Goal: Task Accomplishment & Management: Use online tool/utility

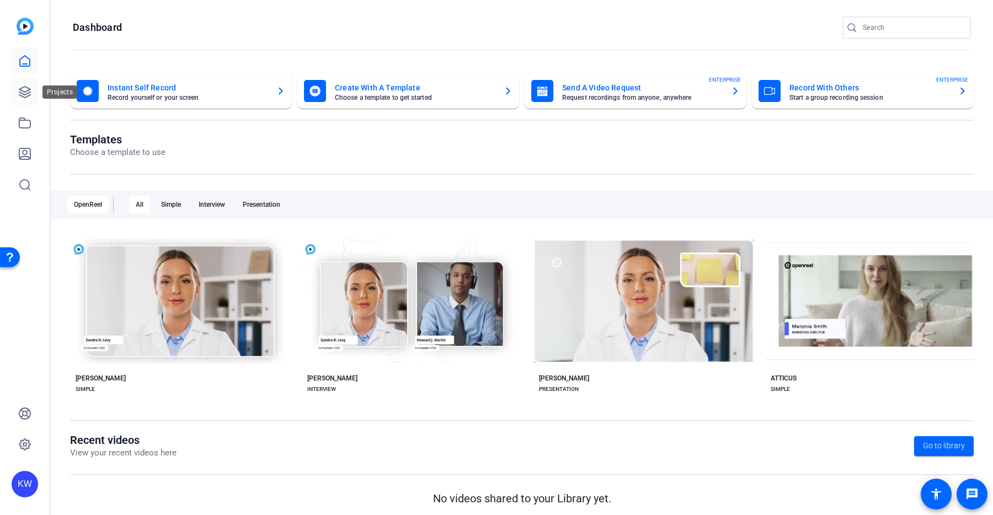
click at [33, 88] on link at bounding box center [25, 92] width 26 height 26
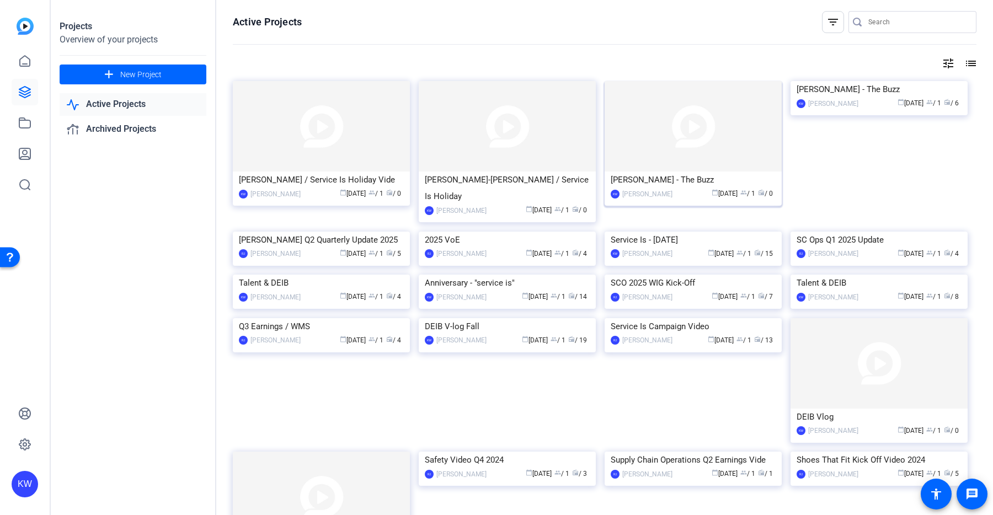
click at [698, 136] on img at bounding box center [693, 126] width 177 height 90
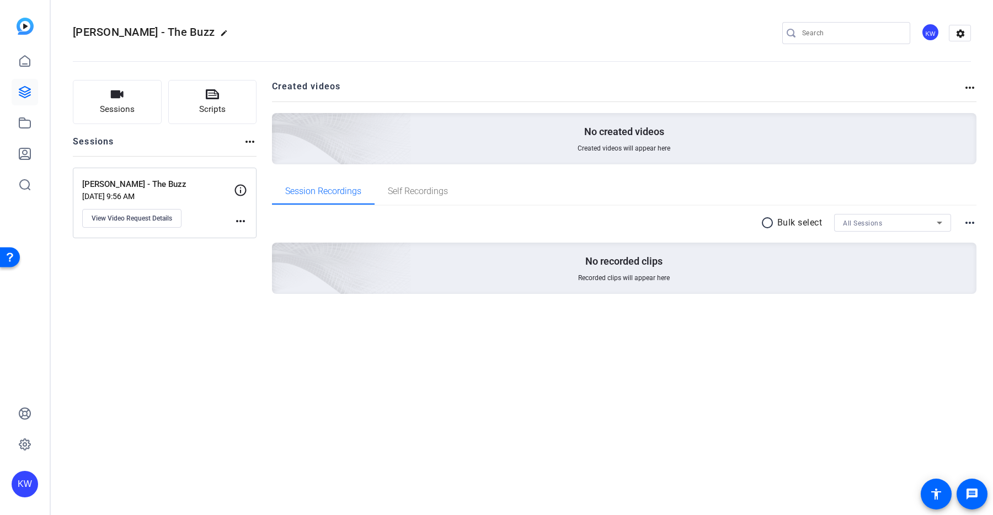
click at [150, 204] on div "Angela Leach - The Buzz Sep 08, 2025 @ 9:56 AM View Video Request Details" at bounding box center [158, 203] width 152 height 50
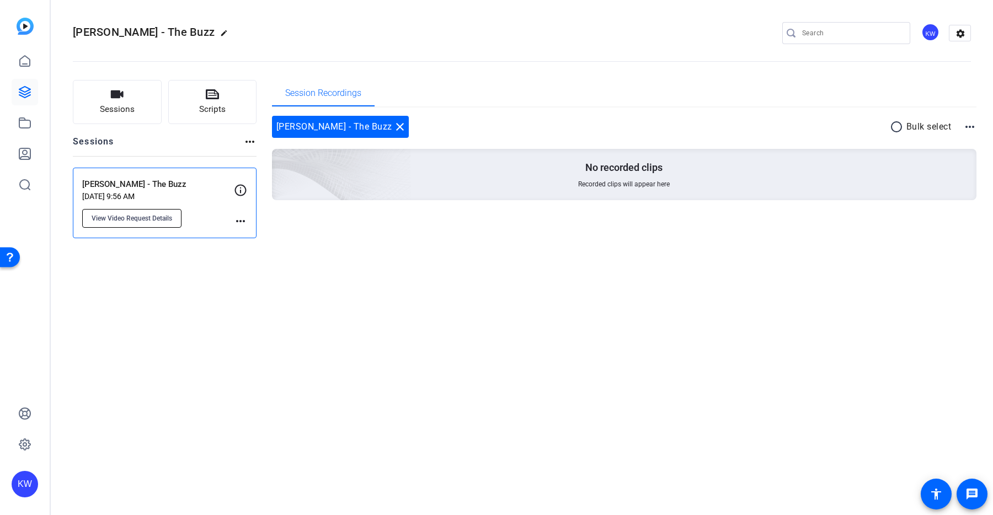
click at [129, 211] on button "View Video Request Details" at bounding box center [131, 218] width 99 height 19
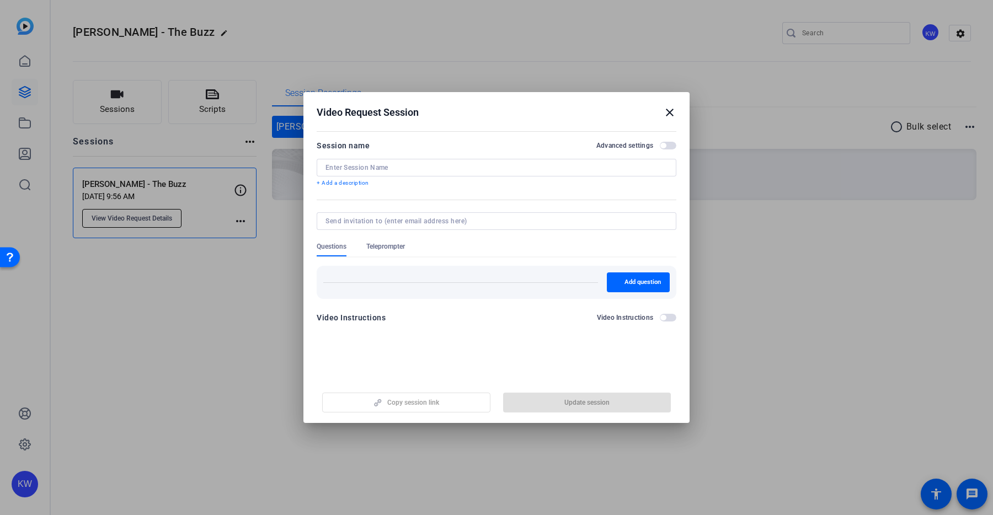
type input "Angela Leach - The Buzz"
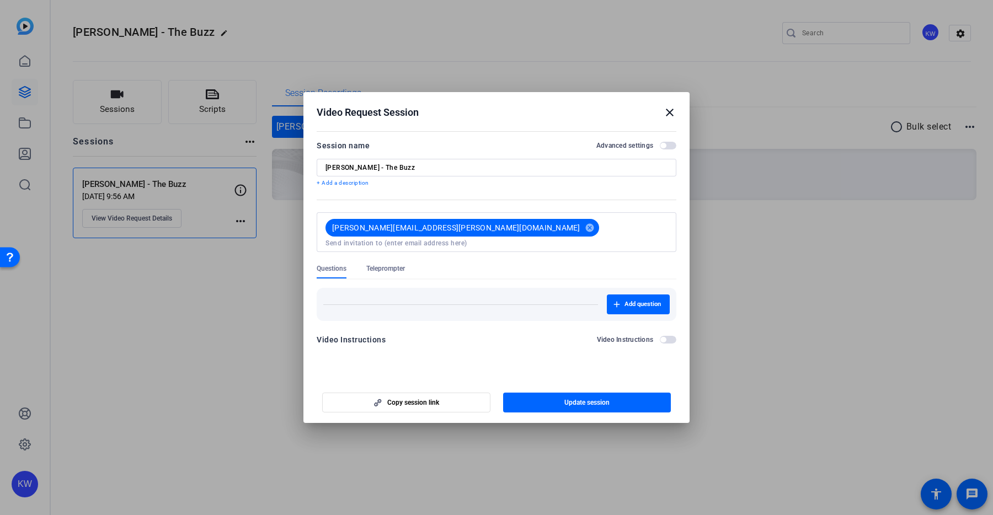
click at [664, 108] on mat-icon "close" at bounding box center [669, 112] width 13 height 13
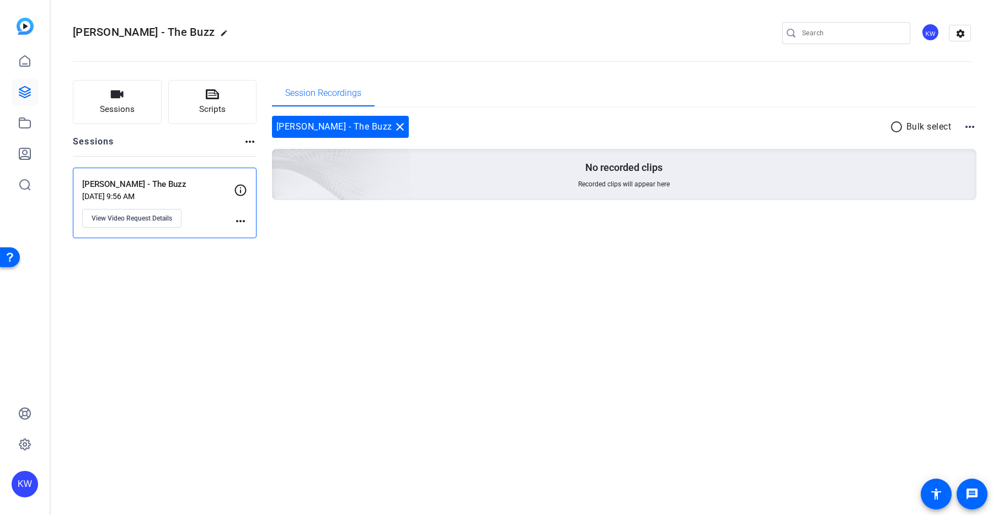
click at [158, 183] on p "[PERSON_NAME] - The Buzz" at bounding box center [158, 184] width 152 height 13
click at [238, 221] on mat-icon "more_horiz" at bounding box center [240, 221] width 13 height 13
click at [214, 208] on div at bounding box center [496, 257] width 993 height 515
click at [194, 186] on p "[PERSON_NAME] - The Buzz" at bounding box center [158, 184] width 152 height 13
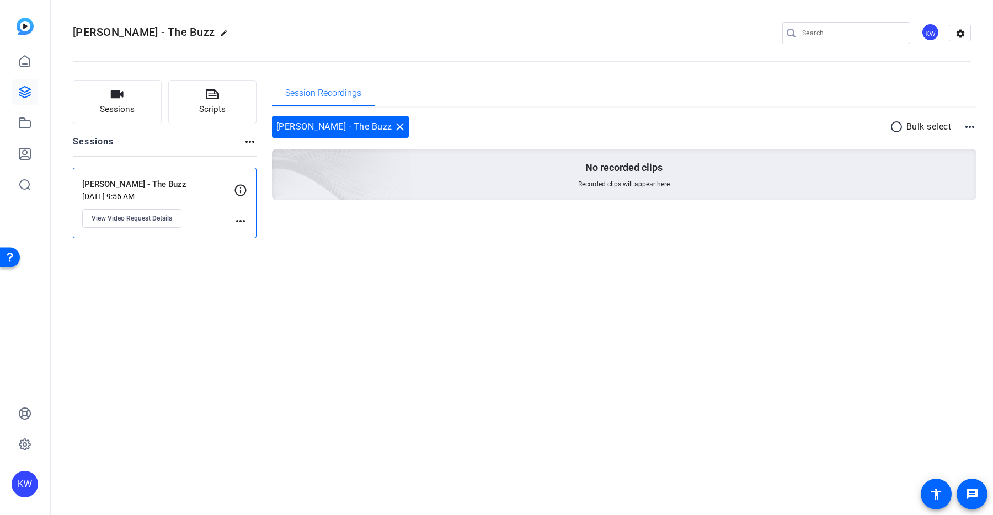
click at [194, 186] on p "[PERSON_NAME] - The Buzz" at bounding box center [158, 184] width 152 height 13
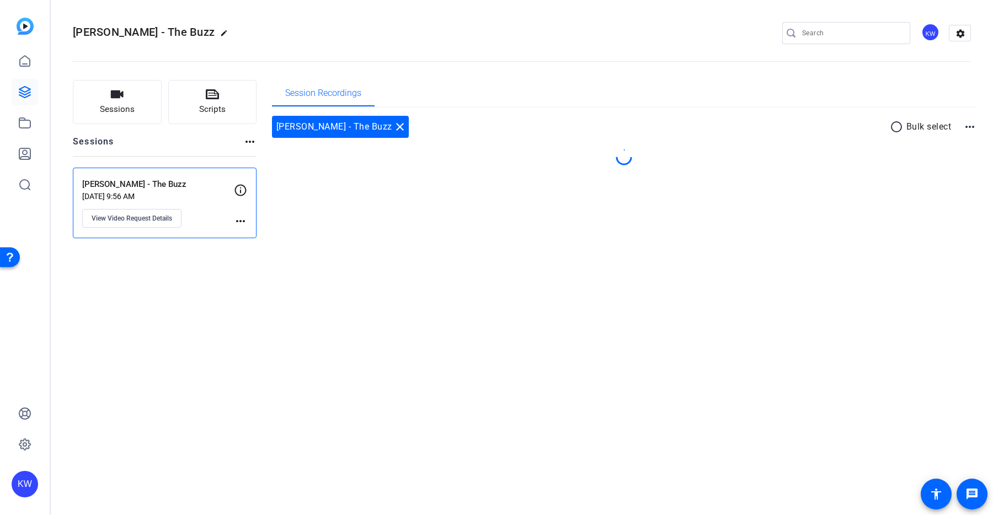
click at [194, 186] on p "[PERSON_NAME] - The Buzz" at bounding box center [158, 184] width 152 height 13
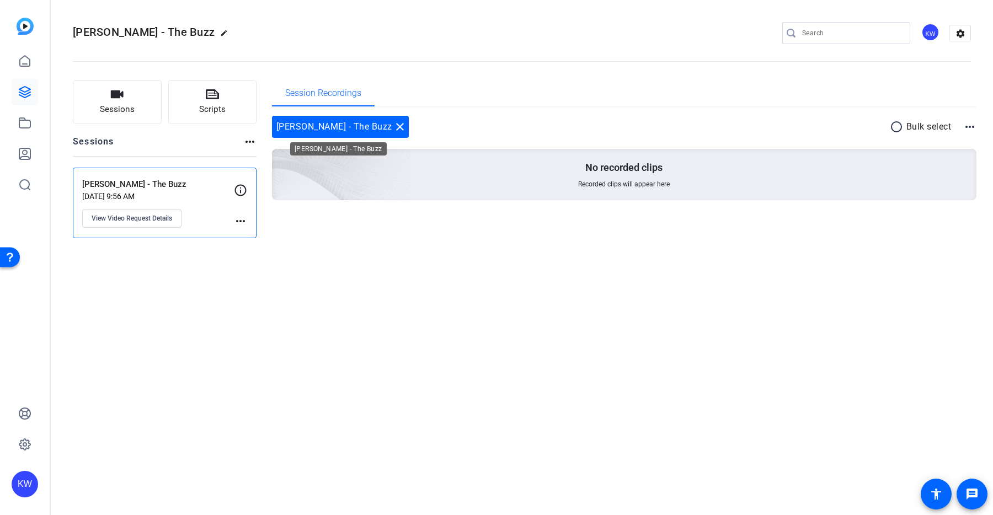
click at [393, 129] on mat-icon "close" at bounding box center [399, 126] width 13 height 13
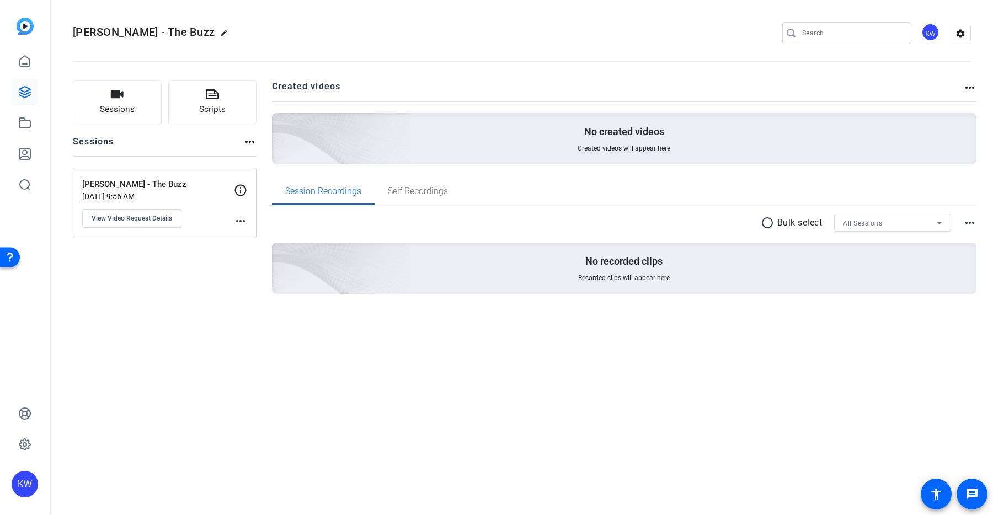
click at [158, 195] on p "[DATE] 9:56 AM" at bounding box center [158, 196] width 152 height 9
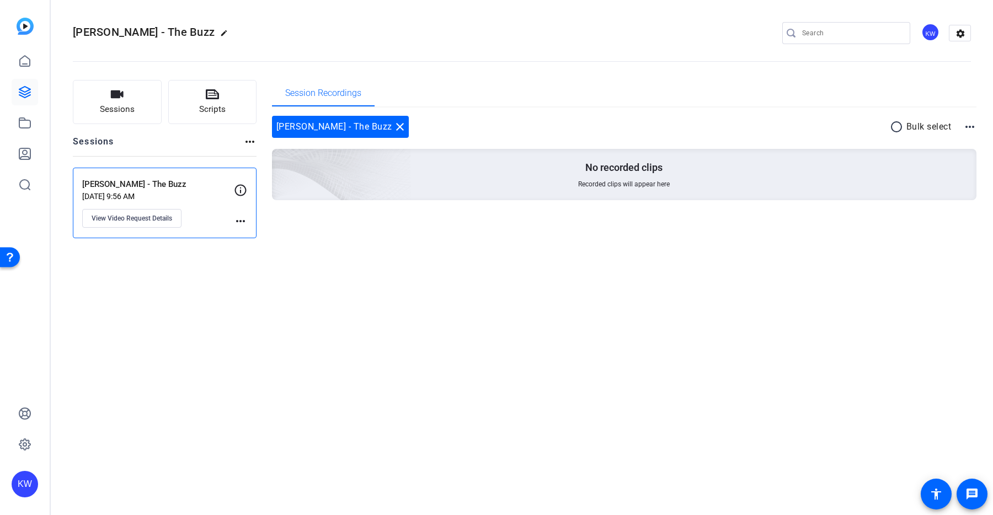
click at [158, 195] on p "[DATE] 9:56 AM" at bounding box center [158, 196] width 152 height 9
click at [137, 110] on button "Sessions" at bounding box center [117, 102] width 89 height 44
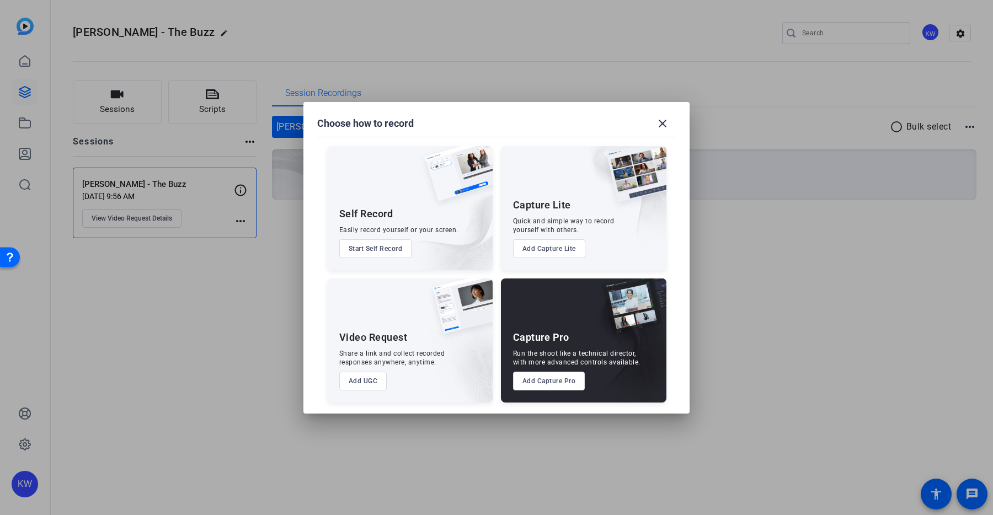
click at [544, 385] on button "Add Capture Pro" at bounding box center [549, 381] width 72 height 19
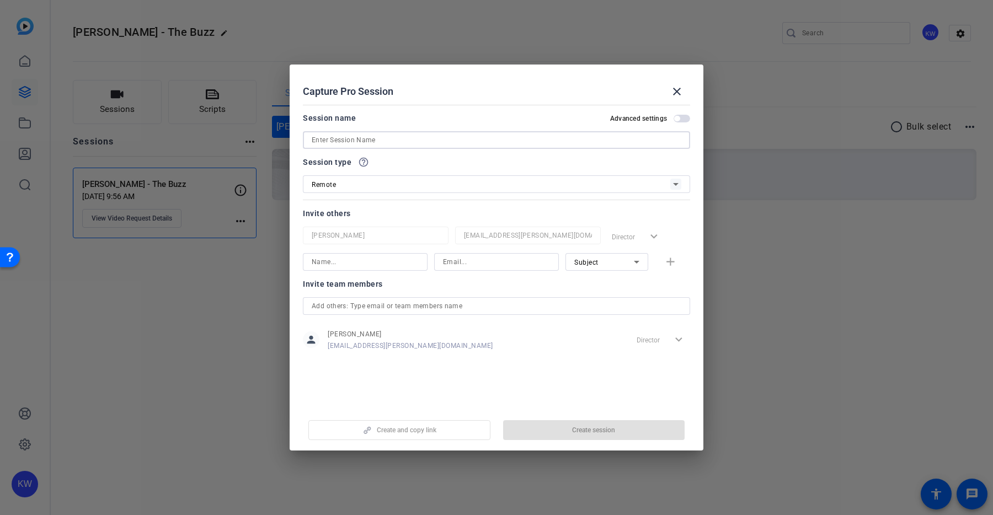
click at [425, 142] on input at bounding box center [497, 139] width 370 height 13
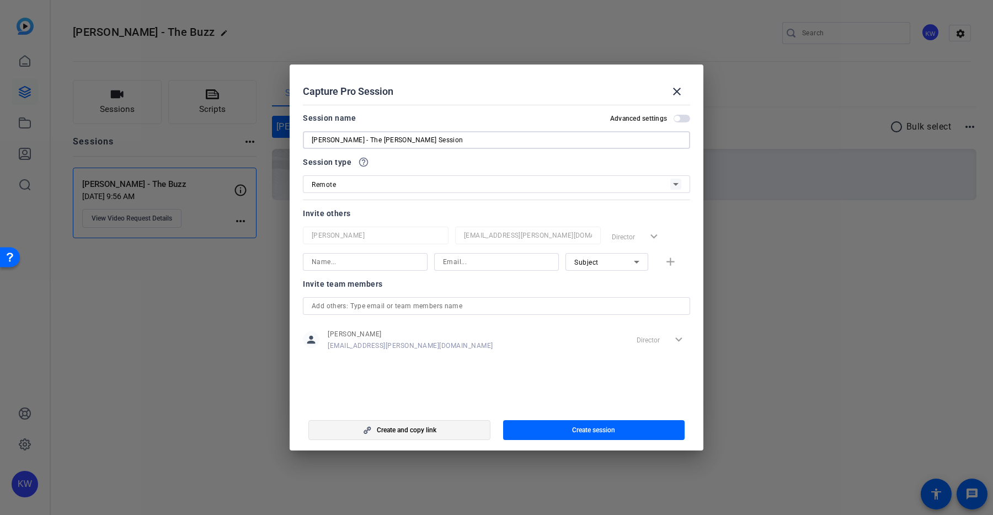
type input "[PERSON_NAME] - The [PERSON_NAME] Session"
click at [453, 429] on span "button" at bounding box center [399, 430] width 181 height 26
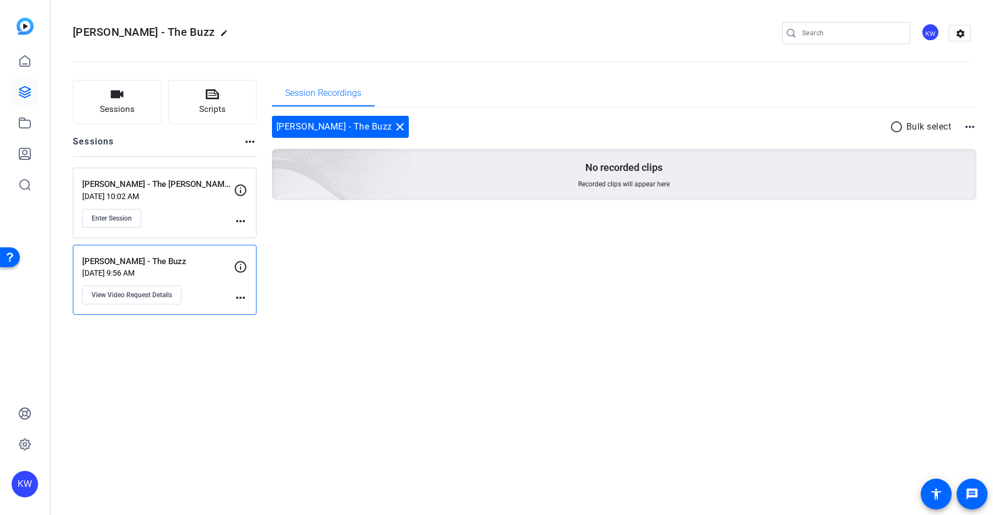
click at [189, 266] on p "[PERSON_NAME] - The Buzz" at bounding box center [158, 261] width 152 height 13
click at [167, 256] on p "[PERSON_NAME] - The Buzz" at bounding box center [158, 261] width 152 height 13
click at [156, 298] on span "View Video Request Details" at bounding box center [132, 295] width 81 height 9
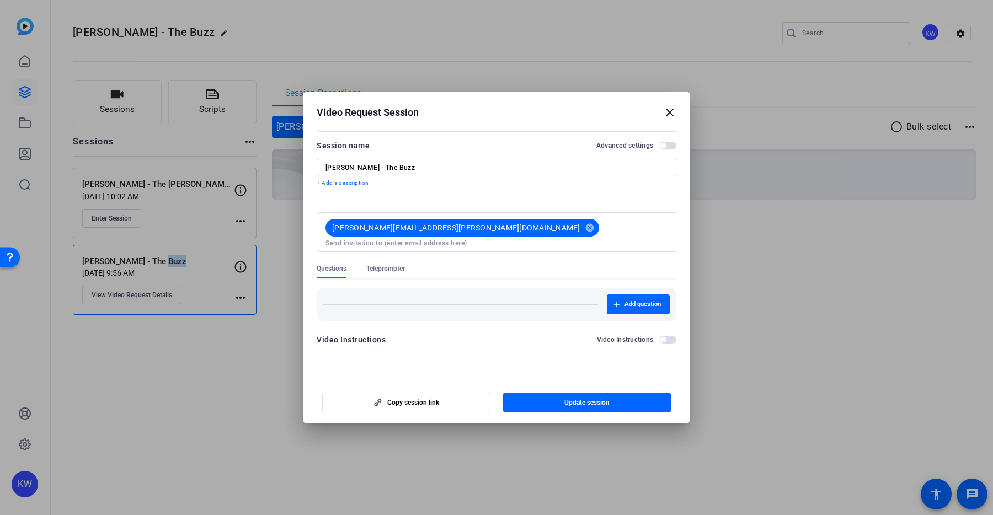
click at [674, 148] on span "button" at bounding box center [668, 146] width 17 height 8
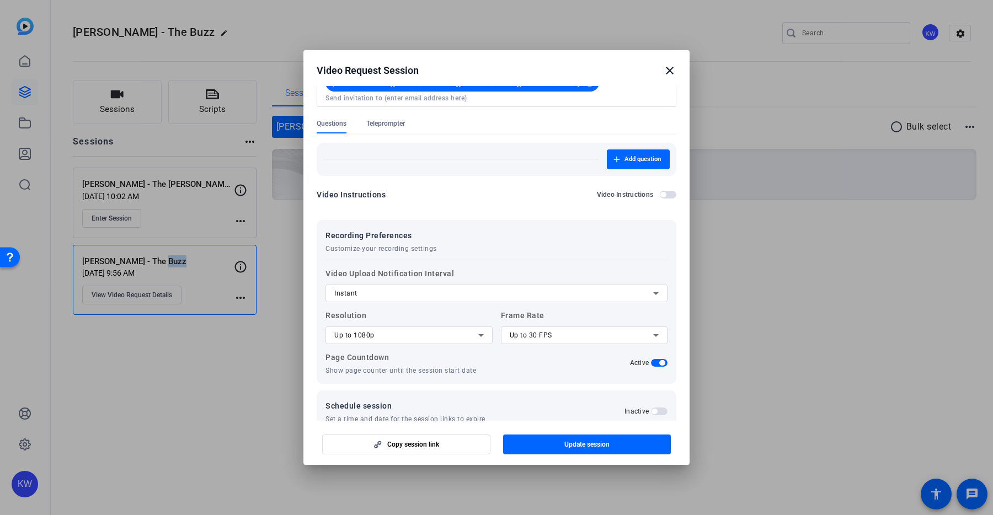
scroll to position [106, 0]
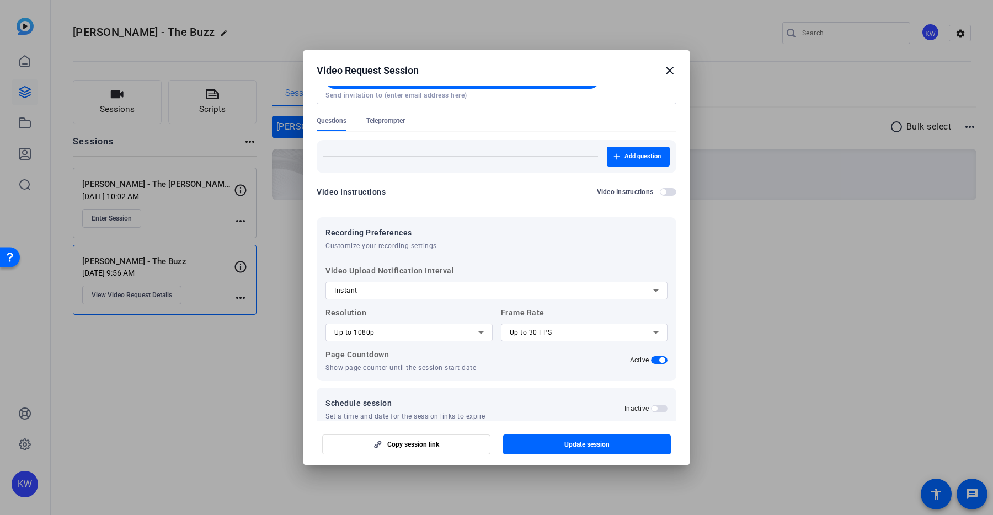
click at [448, 41] on div at bounding box center [496, 257] width 993 height 515
click at [102, 100] on div at bounding box center [496, 257] width 993 height 515
click at [674, 68] on mat-icon "close" at bounding box center [669, 70] width 13 height 13
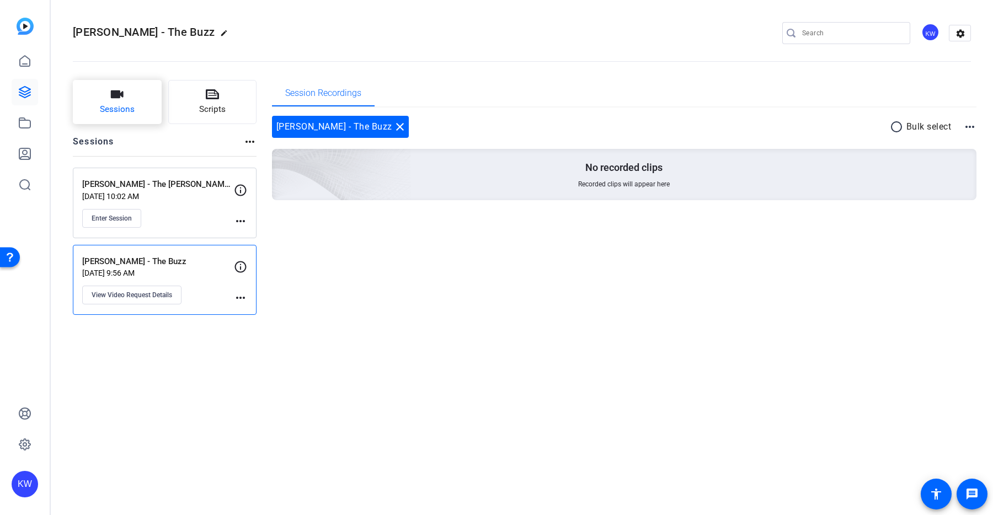
click at [121, 90] on icon "button" at bounding box center [116, 94] width 13 height 13
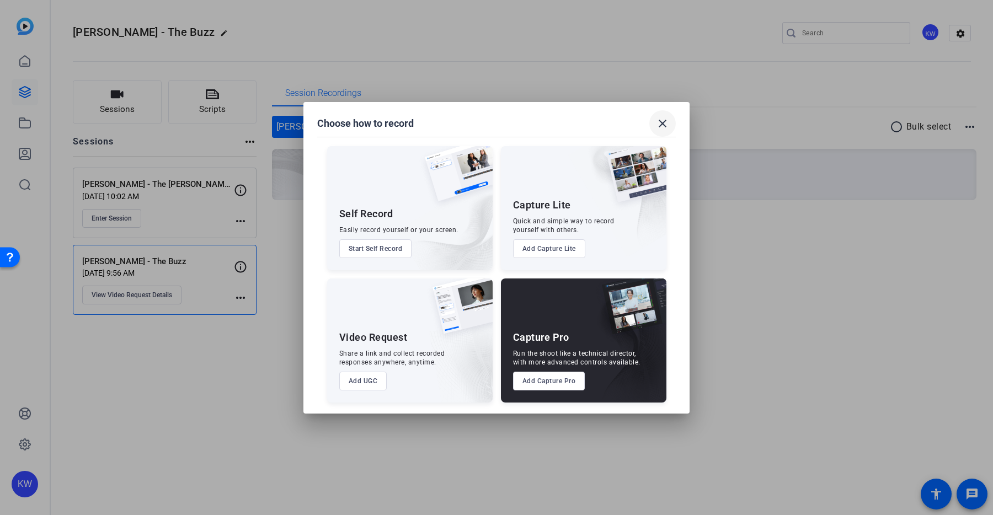
click at [662, 117] on mat-icon "close" at bounding box center [662, 123] width 13 height 13
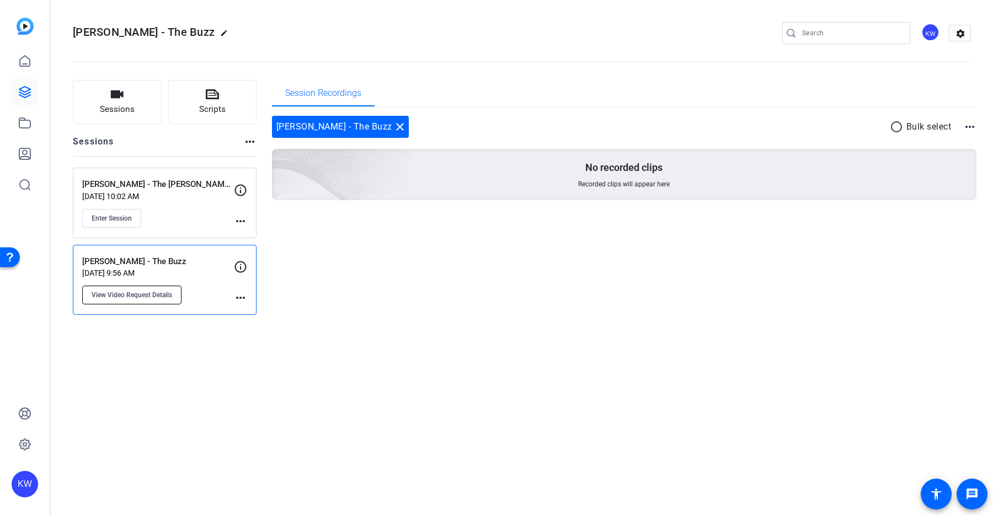
click at [149, 289] on button "View Video Request Details" at bounding box center [131, 295] width 99 height 19
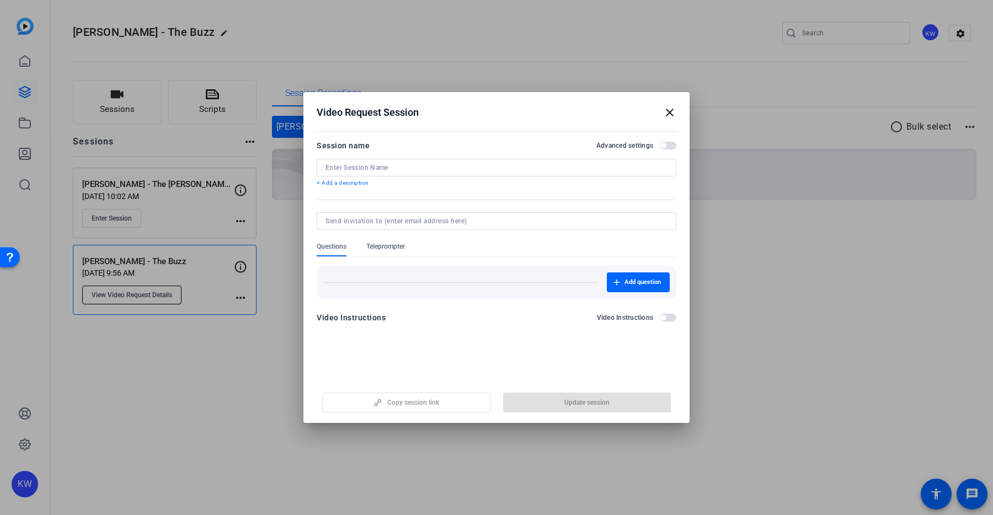
type input "[PERSON_NAME] - The Buzz"
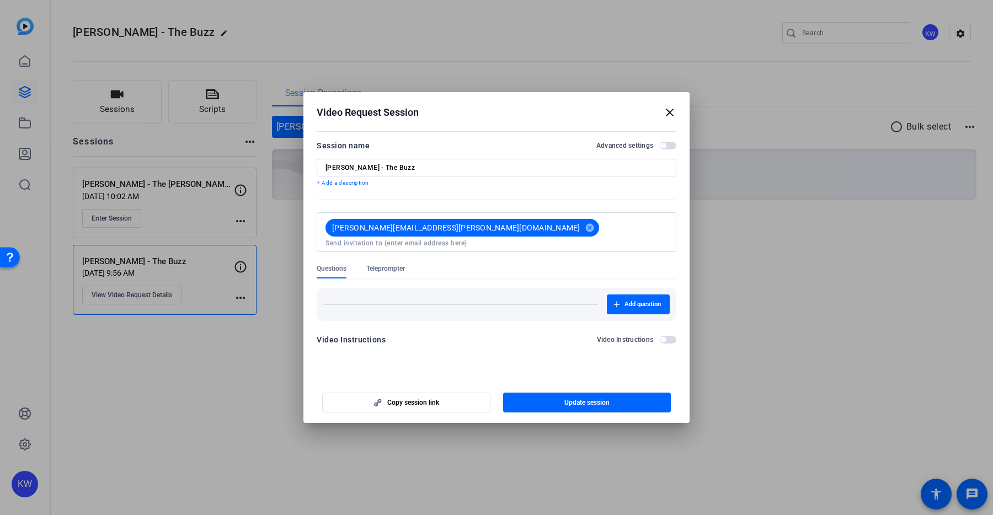
click at [673, 110] on mat-icon "close" at bounding box center [669, 112] width 13 height 13
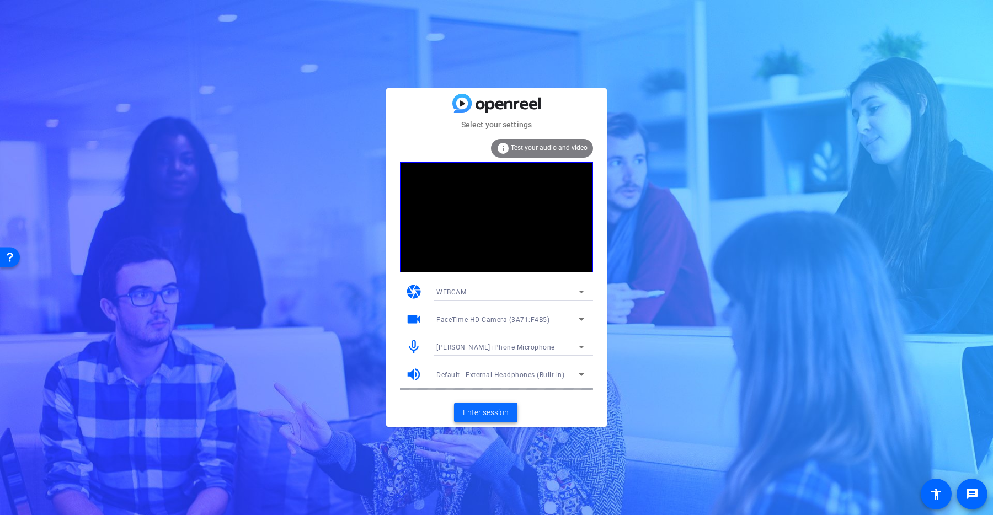
click at [489, 413] on span "Enter session" at bounding box center [486, 413] width 46 height 12
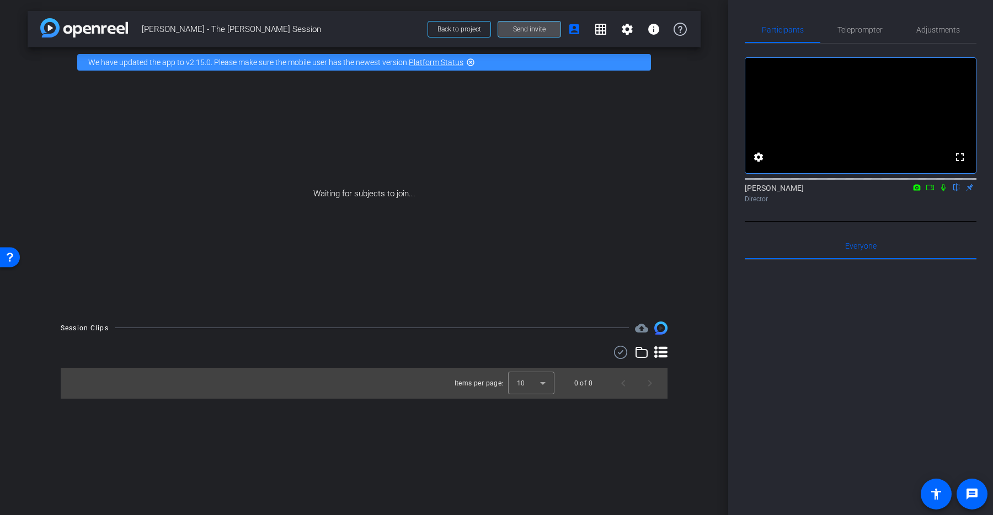
click at [525, 34] on span at bounding box center [529, 29] width 62 height 26
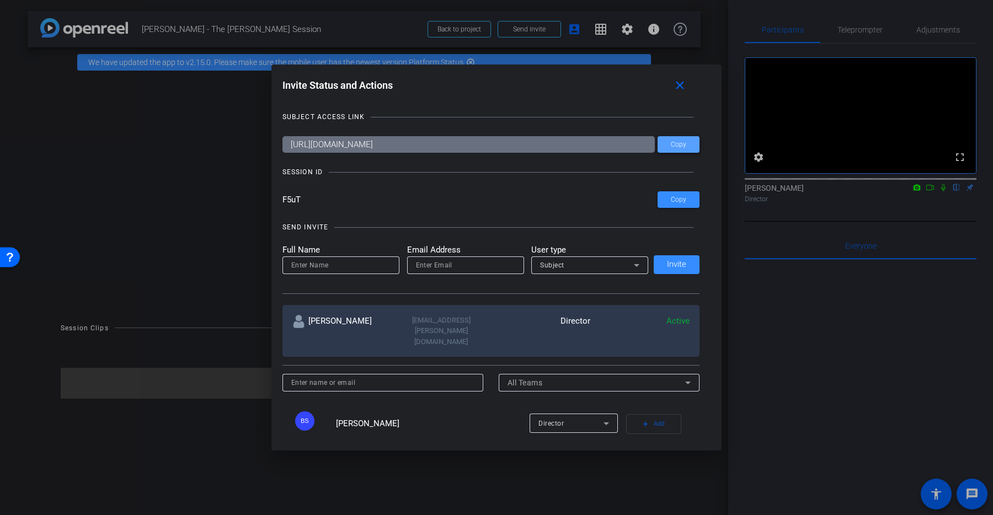
click at [667, 147] on span at bounding box center [679, 144] width 42 height 26
click at [683, 90] on mat-icon "close" at bounding box center [680, 86] width 14 height 14
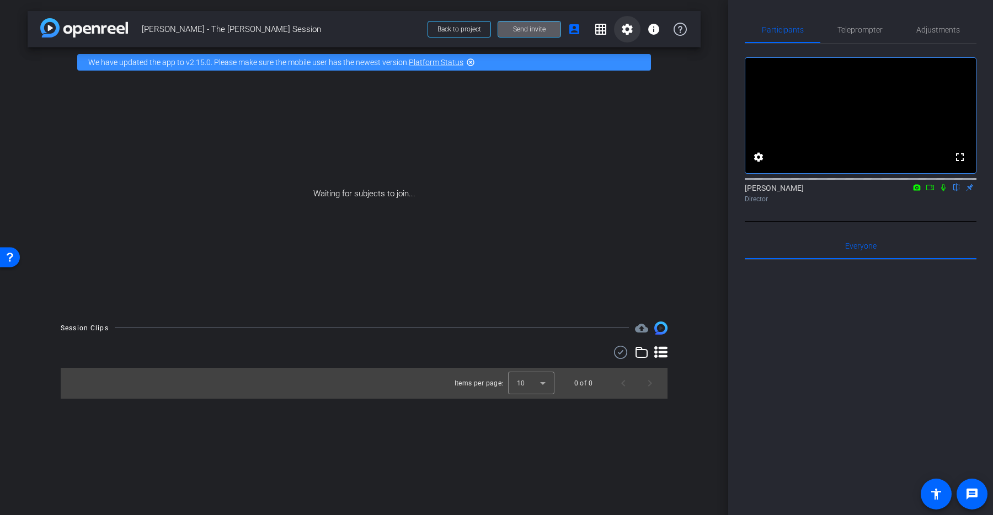
click at [623, 36] on span at bounding box center [627, 29] width 26 height 26
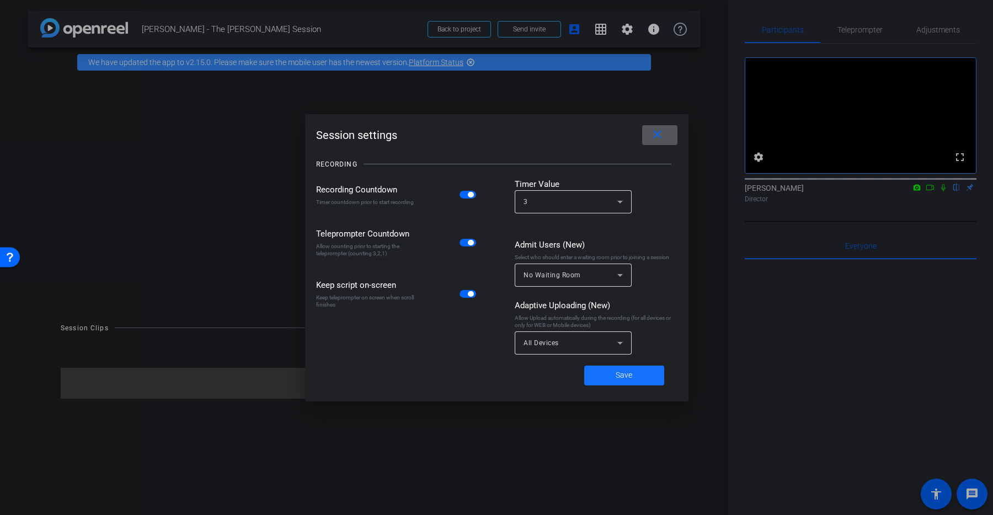
click at [618, 371] on span "Save" at bounding box center [624, 376] width 17 height 12
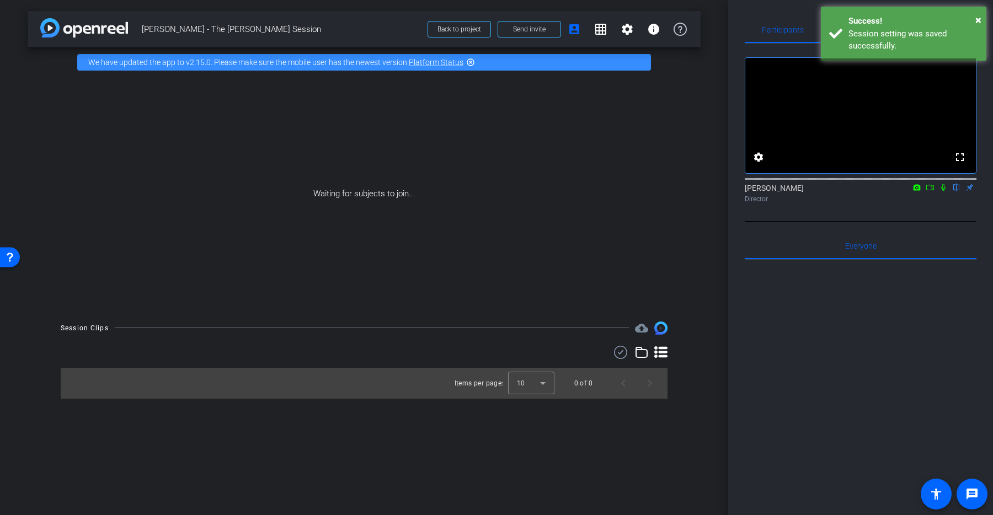
click at [218, 34] on span "[PERSON_NAME] - The [PERSON_NAME] Session" at bounding box center [281, 29] width 279 height 22
click at [224, 33] on span "[PERSON_NAME] - The [PERSON_NAME] Session" at bounding box center [281, 29] width 279 height 22
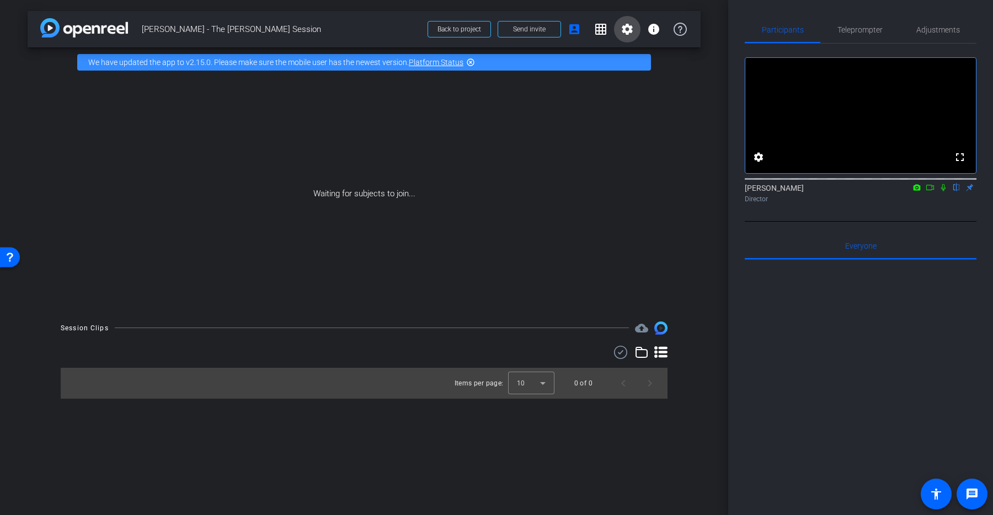
click at [626, 30] on mat-icon "settings" at bounding box center [627, 29] width 13 height 13
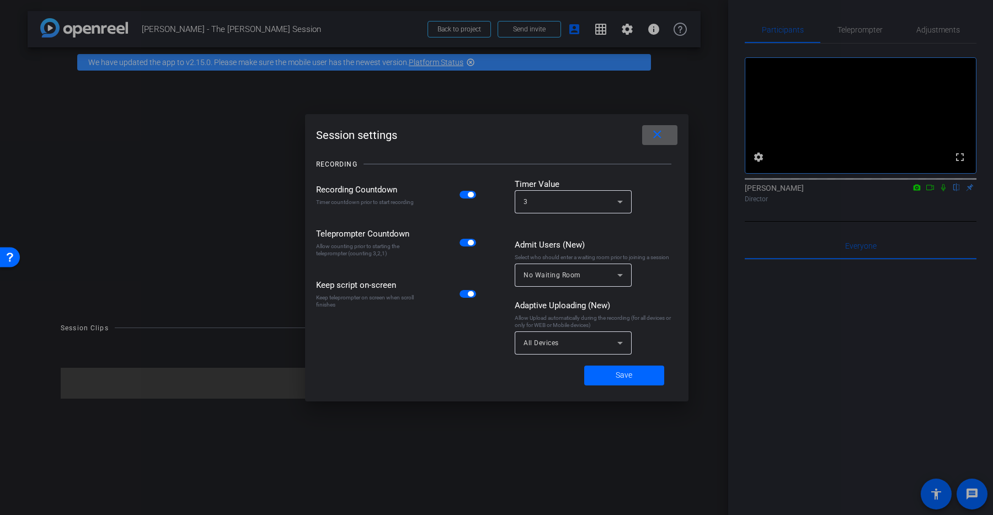
click at [655, 138] on mat-icon "close" at bounding box center [657, 135] width 14 height 14
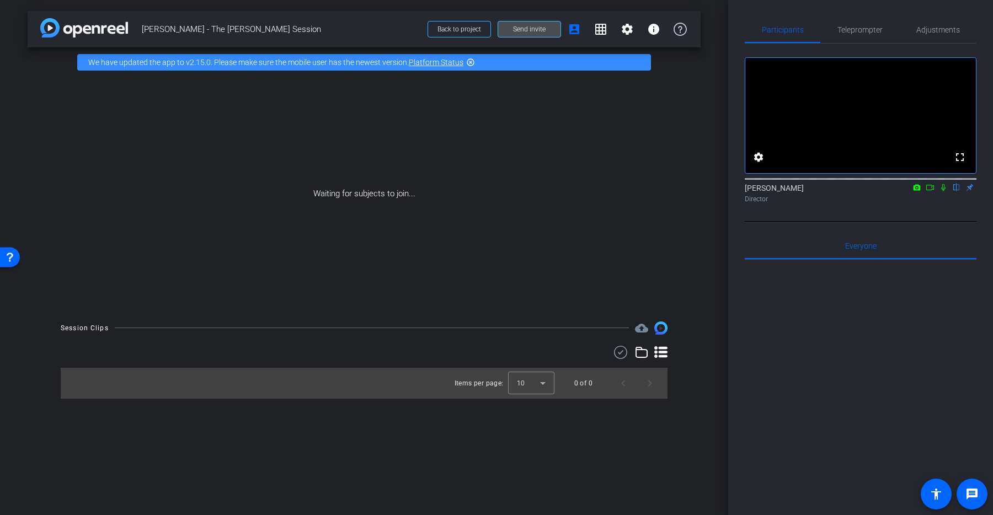
click at [537, 28] on span "Send invite" at bounding box center [529, 29] width 33 height 9
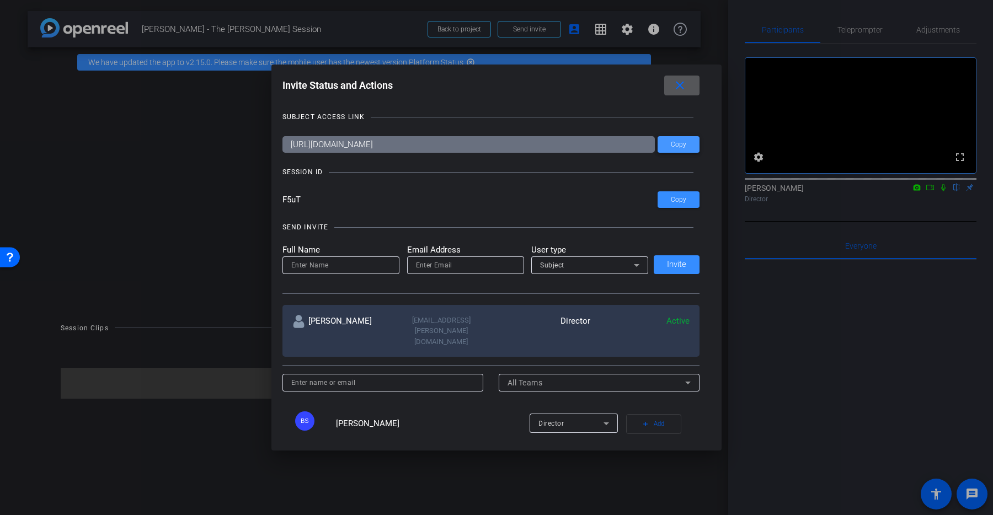
click at [677, 146] on span "Copy" at bounding box center [678, 145] width 15 height 8
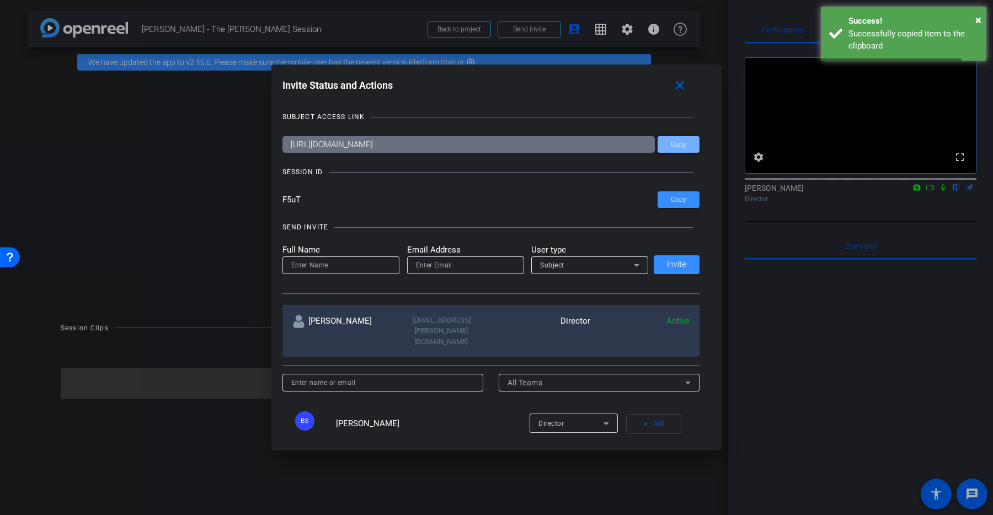
click at [677, 146] on span "Copy" at bounding box center [678, 145] width 15 height 8
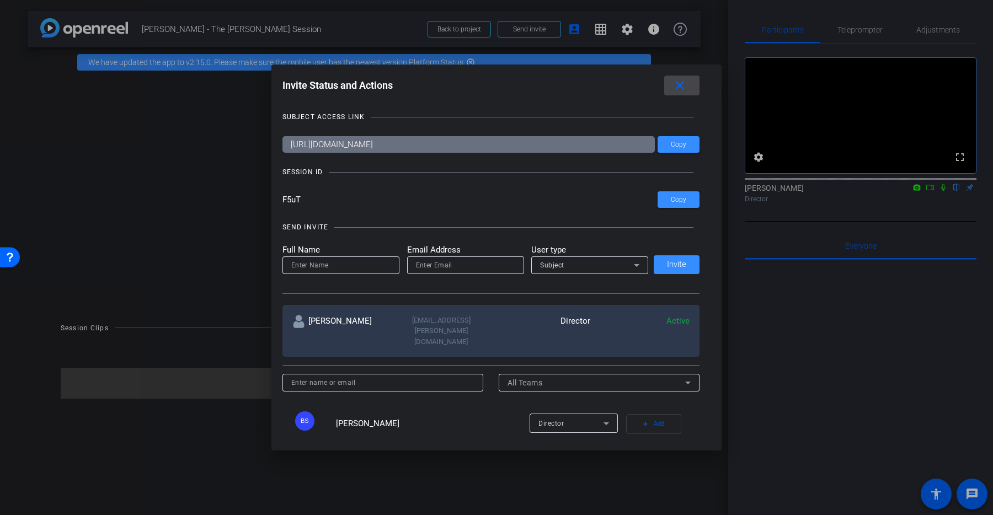
click at [677, 90] on mat-icon "close" at bounding box center [680, 86] width 14 height 14
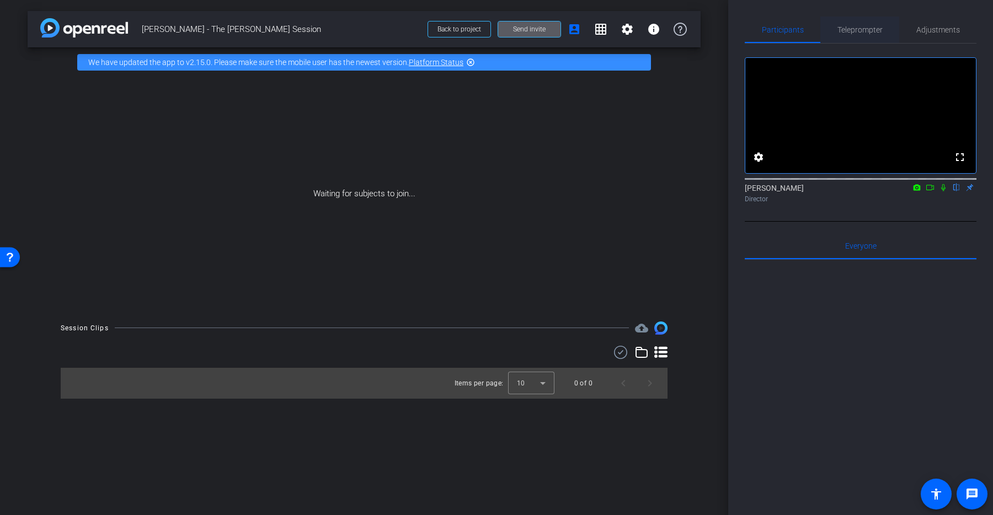
click at [862, 29] on span "Teleprompter" at bounding box center [859, 30] width 45 height 8
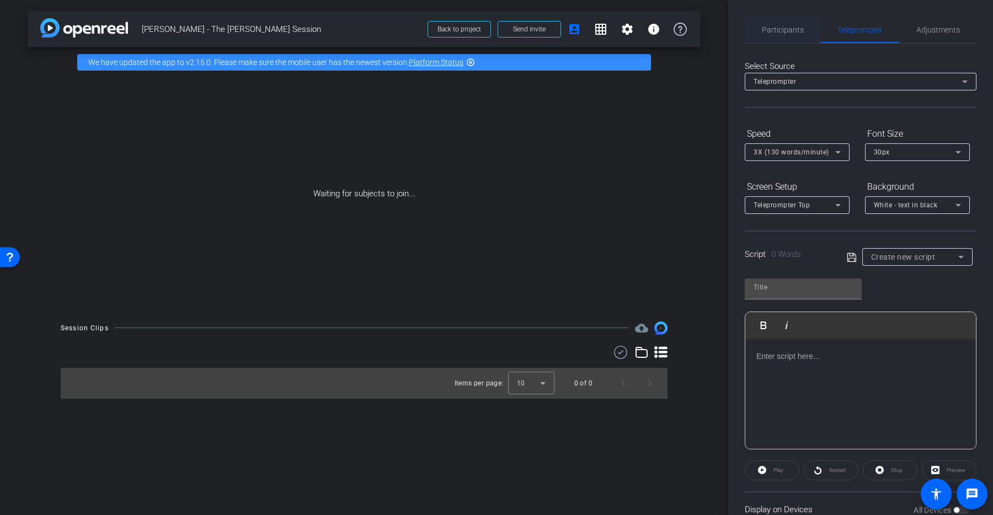
click at [809, 28] on div "Participants" at bounding box center [783, 30] width 76 height 26
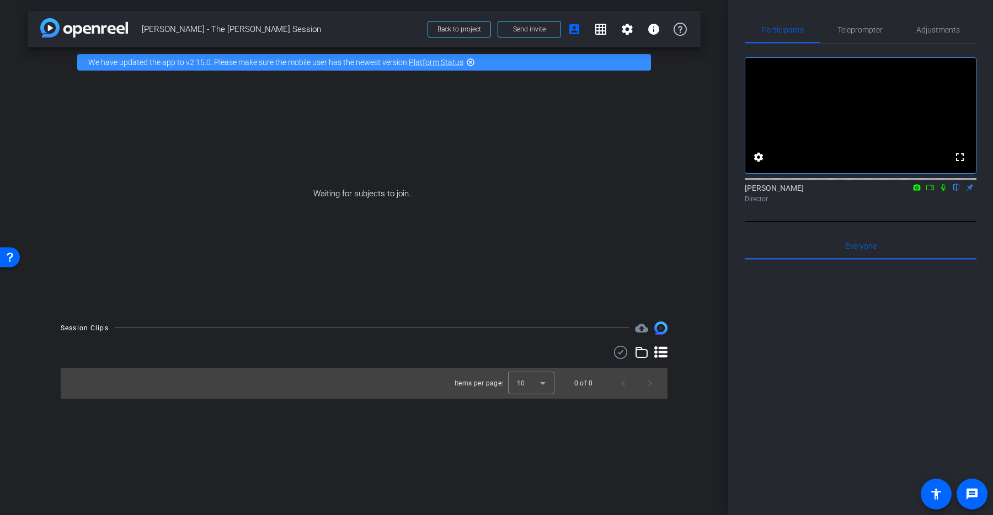
click at [938, 193] on mat-icon at bounding box center [943, 188] width 13 height 10
click at [939, 191] on icon at bounding box center [943, 188] width 9 height 8
click at [929, 33] on span "Adjustments" at bounding box center [938, 30] width 44 height 8
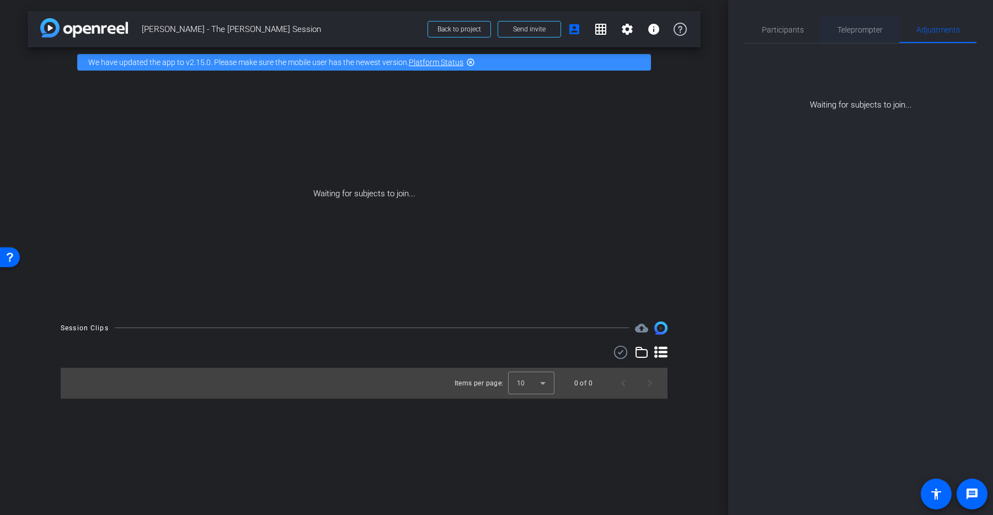
click at [881, 33] on span "Teleprompter" at bounding box center [859, 30] width 45 height 8
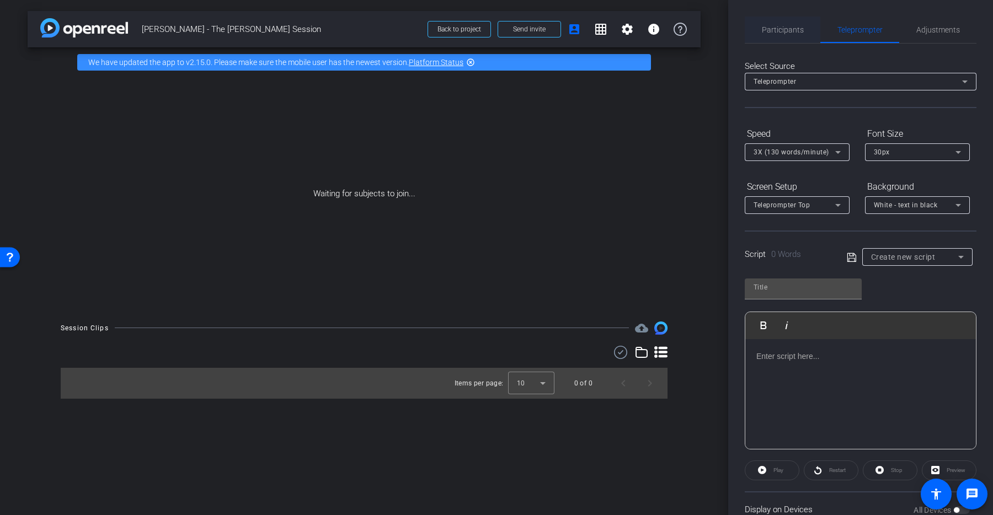
click at [799, 31] on span "Participants" at bounding box center [783, 30] width 42 height 8
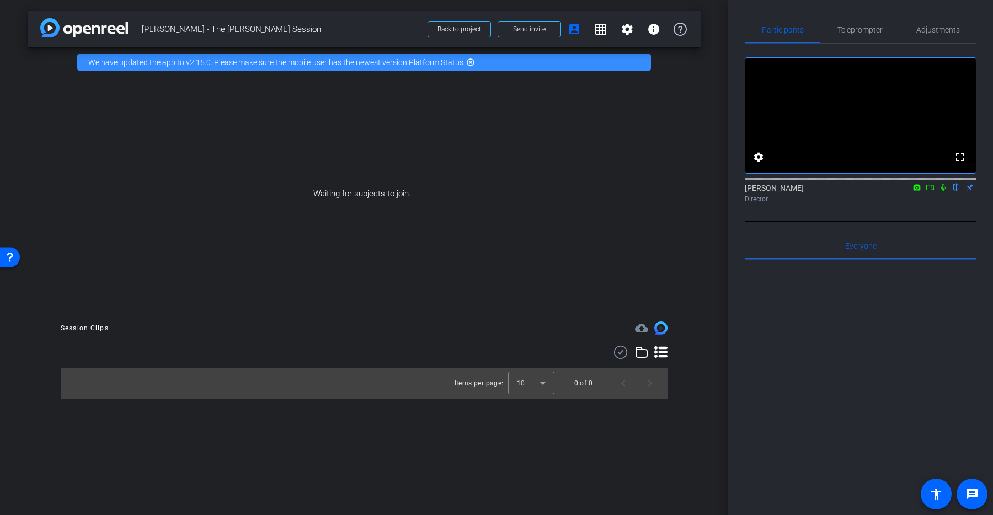
click at [496, 139] on div "Waiting for subjects to join..." at bounding box center [364, 193] width 673 height 233
click at [524, 29] on span "Send invite" at bounding box center [529, 29] width 33 height 9
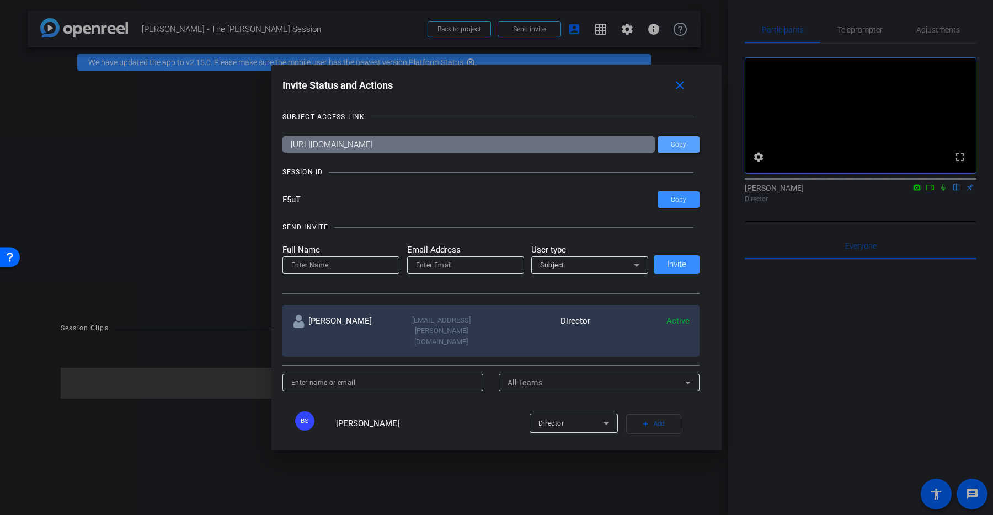
click at [666, 154] on span at bounding box center [679, 144] width 42 height 26
drag, startPoint x: 329, startPoint y: 201, endPoint x: 279, endPoint y: 199, distance: 50.2
click at [279, 199] on div "Invite Status and Actions close SUBJECT ACCESS LINK https://capture.openreel.co…" at bounding box center [496, 256] width 451 height 382
click at [677, 92] on mat-icon "close" at bounding box center [680, 86] width 14 height 14
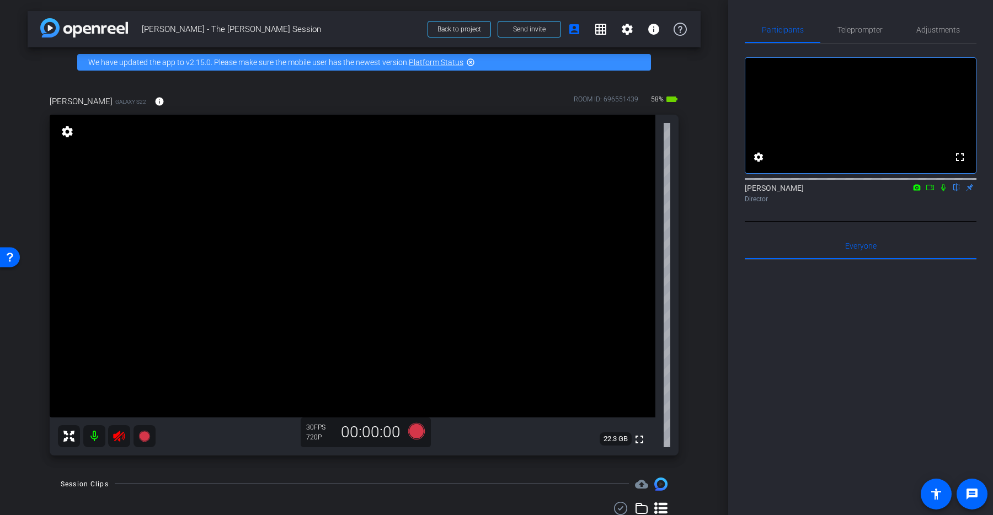
click at [118, 437] on icon at bounding box center [119, 436] width 12 height 11
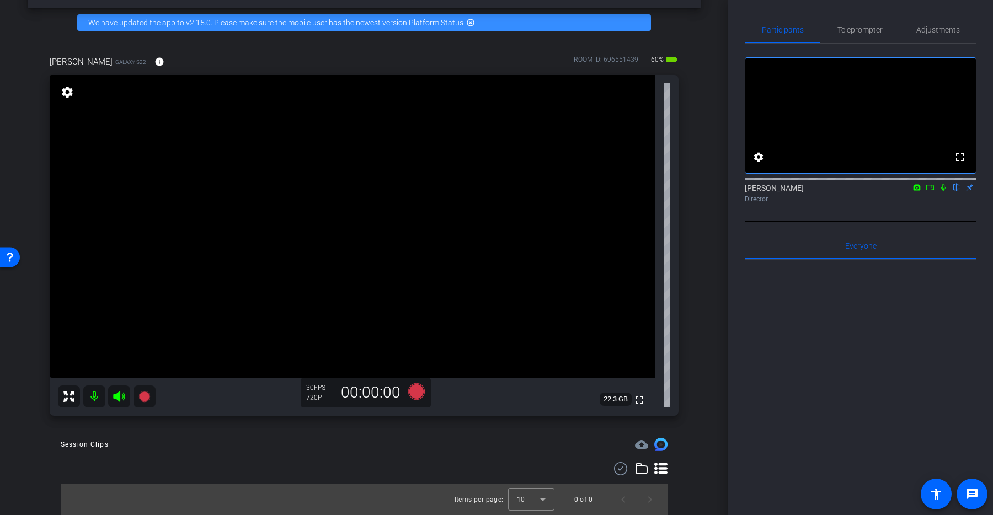
click at [469, 21] on mat-icon "highlight_off" at bounding box center [470, 22] width 9 height 9
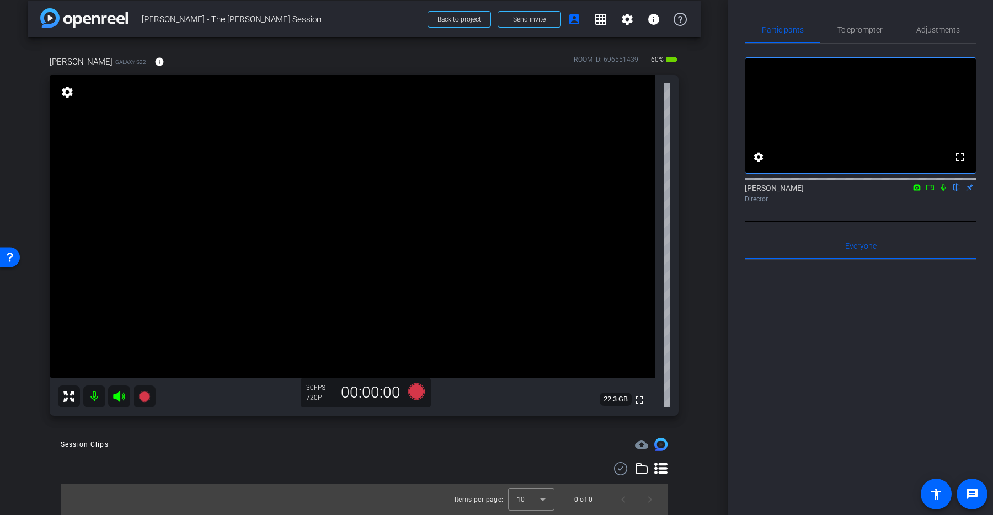
click at [655, 466] on icon at bounding box center [660, 469] width 13 height 12
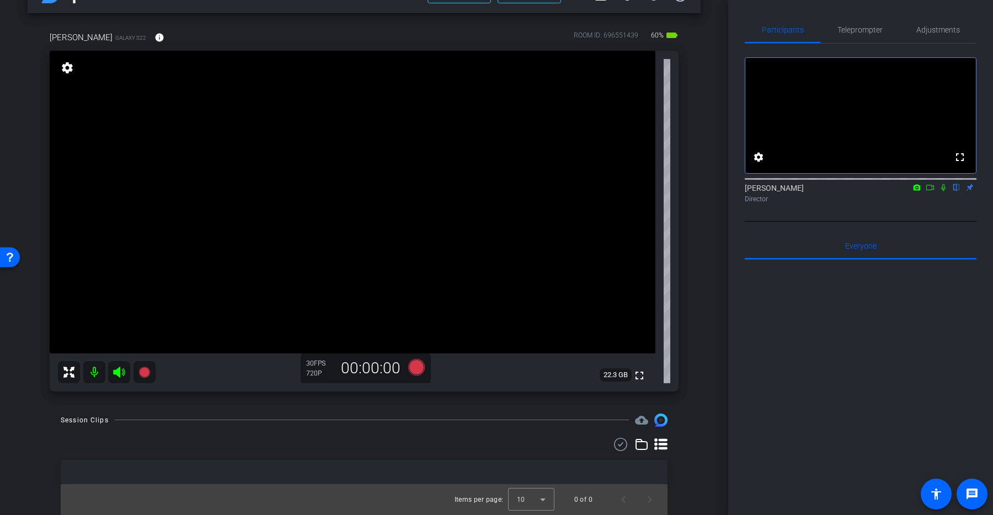
click at [644, 448] on icon at bounding box center [641, 444] width 13 height 13
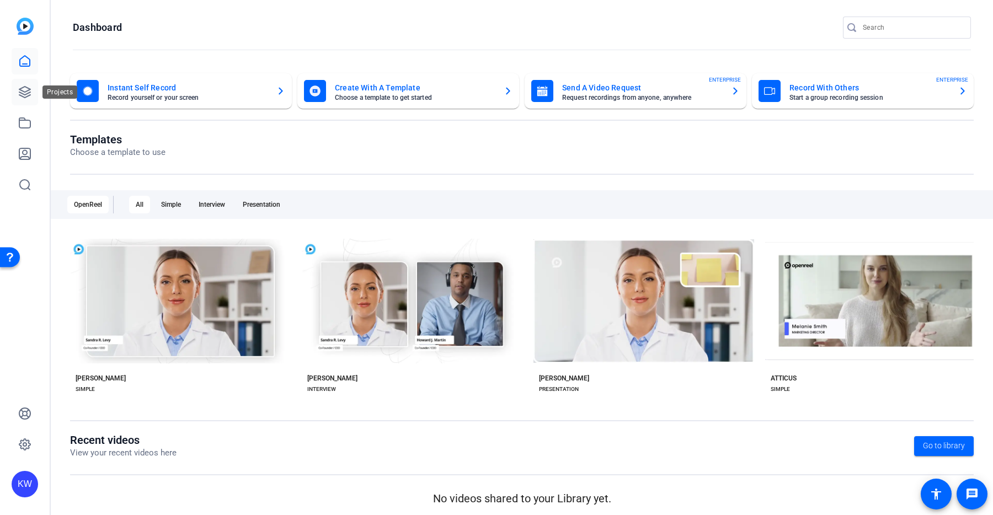
click at [25, 91] on icon at bounding box center [24, 92] width 11 height 11
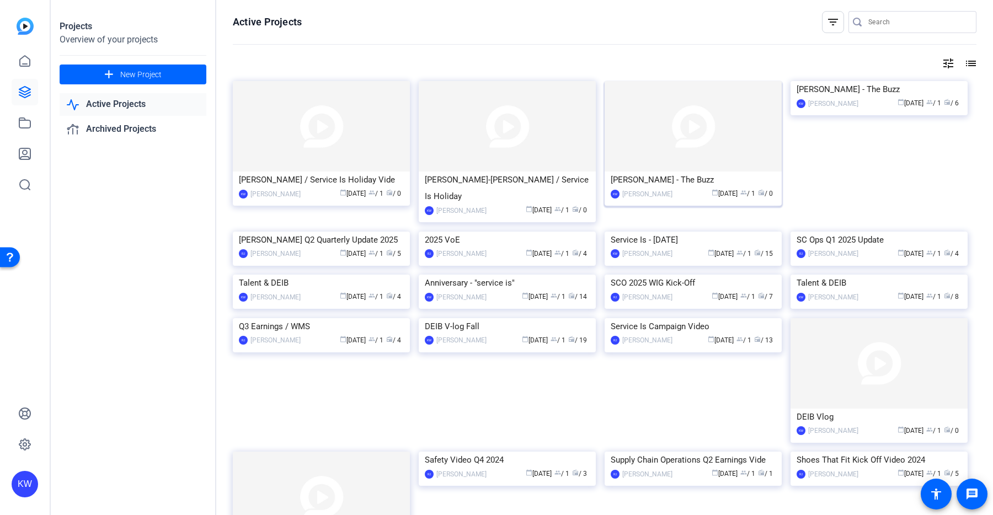
click at [670, 138] on img at bounding box center [693, 126] width 177 height 90
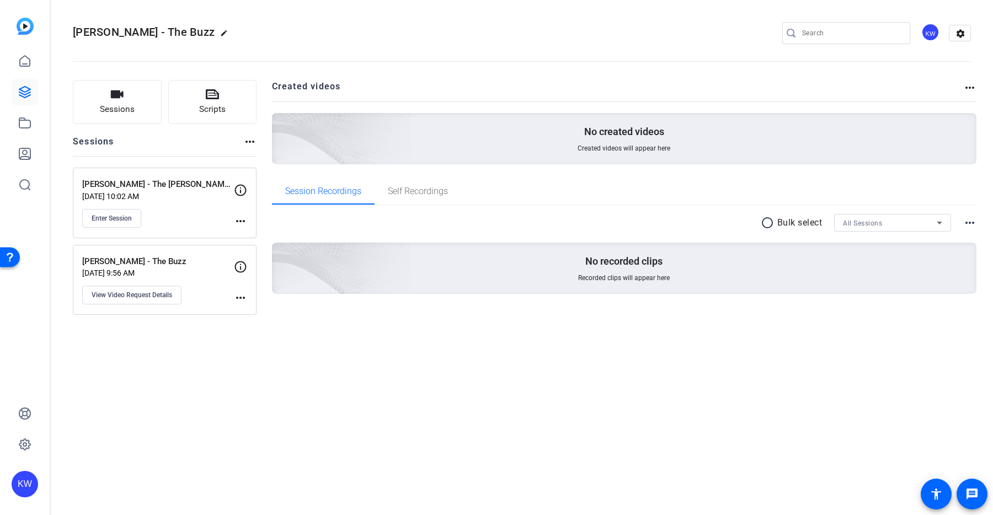
click at [195, 260] on p "[PERSON_NAME] - The Buzz" at bounding box center [158, 261] width 152 height 13
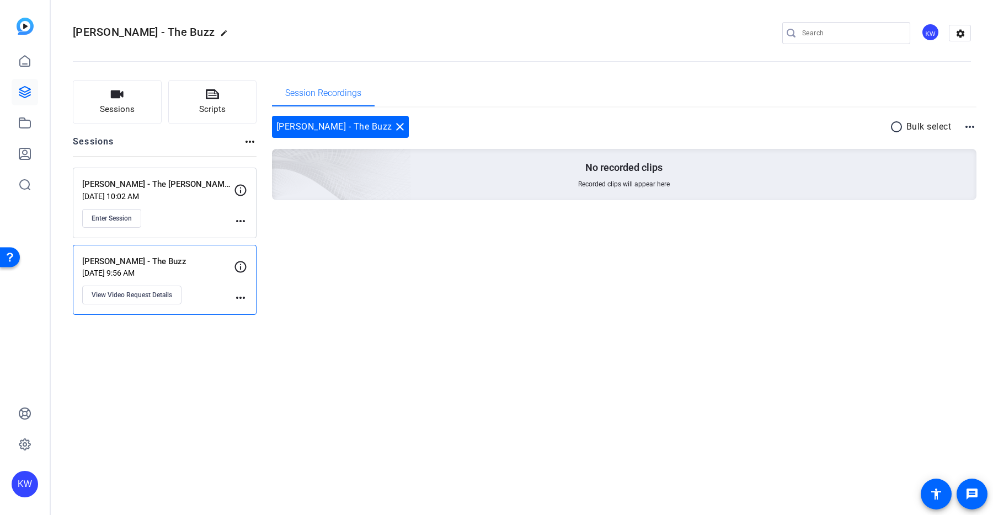
click at [233, 296] on div "[PERSON_NAME] - The Buzz [DATE] 9:56 AM View Video Request Details" at bounding box center [158, 280] width 152 height 50
click at [241, 297] on mat-icon "more_horiz" at bounding box center [240, 297] width 13 height 13
click at [158, 232] on div at bounding box center [496, 257] width 993 height 515
click at [127, 217] on span "Enter Session" at bounding box center [112, 218] width 40 height 9
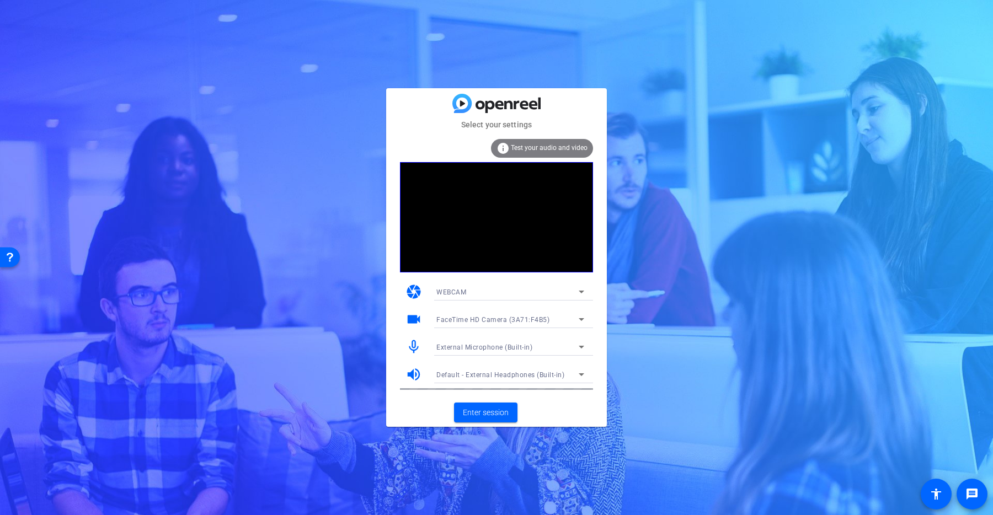
click at [575, 343] on icon at bounding box center [581, 346] width 13 height 13
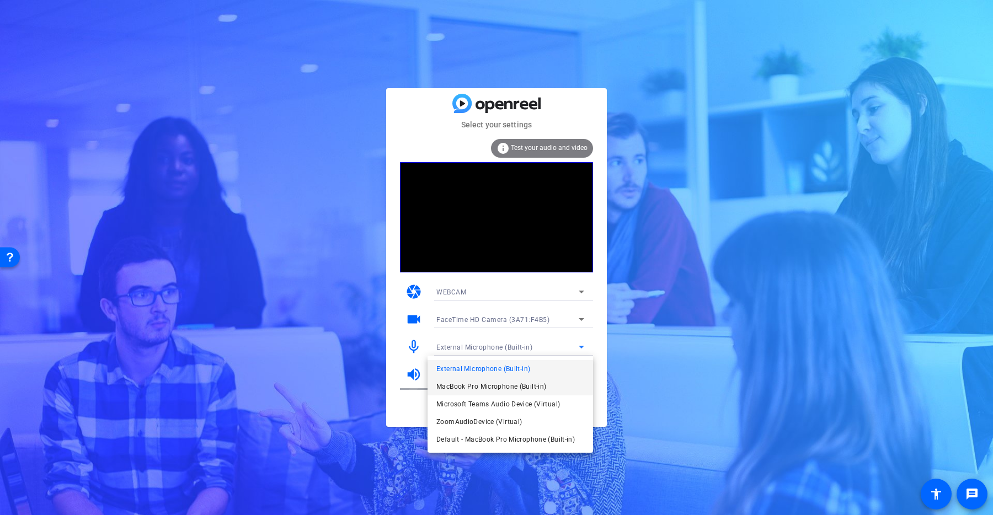
click at [563, 391] on mat-option "MacBook Pro Microphone (Built-in)" at bounding box center [510, 387] width 165 height 18
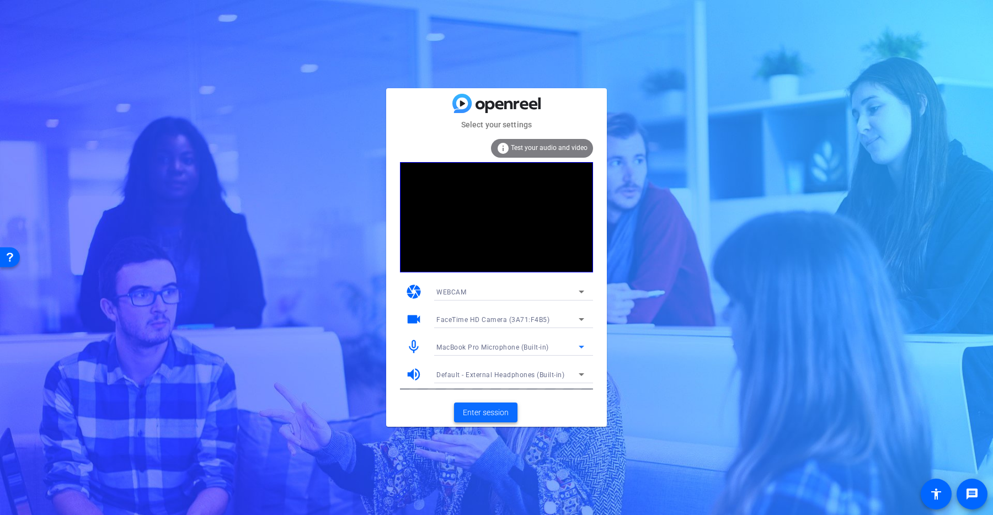
click at [497, 415] on span "Enter session" at bounding box center [486, 413] width 46 height 12
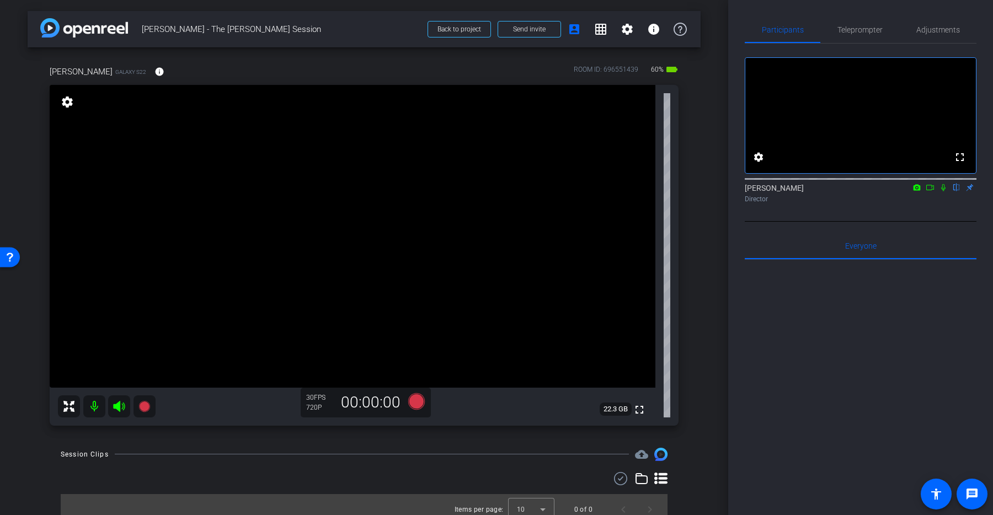
click at [72, 106] on mat-icon "settings" at bounding box center [67, 101] width 15 height 13
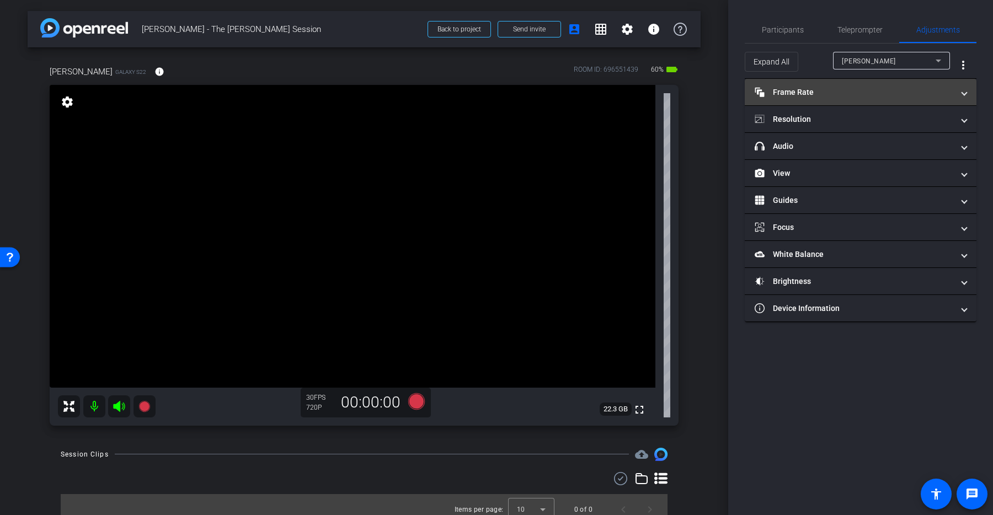
click at [878, 92] on mat-panel-title "Frame Rate Frame Rate" at bounding box center [854, 93] width 199 height 12
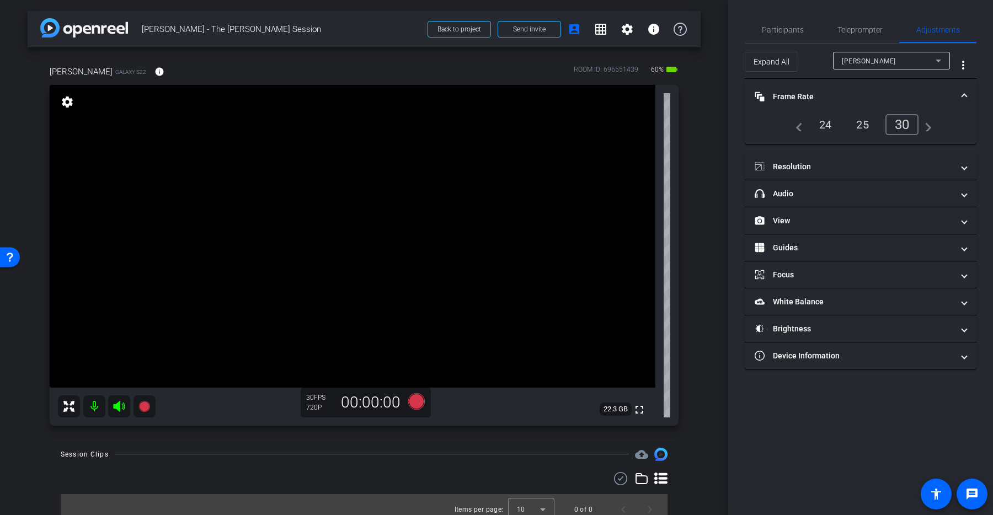
click at [926, 123] on mat-icon "navigate_next" at bounding box center [924, 124] width 13 height 13
click at [826, 120] on div "24" at bounding box center [825, 124] width 29 height 19
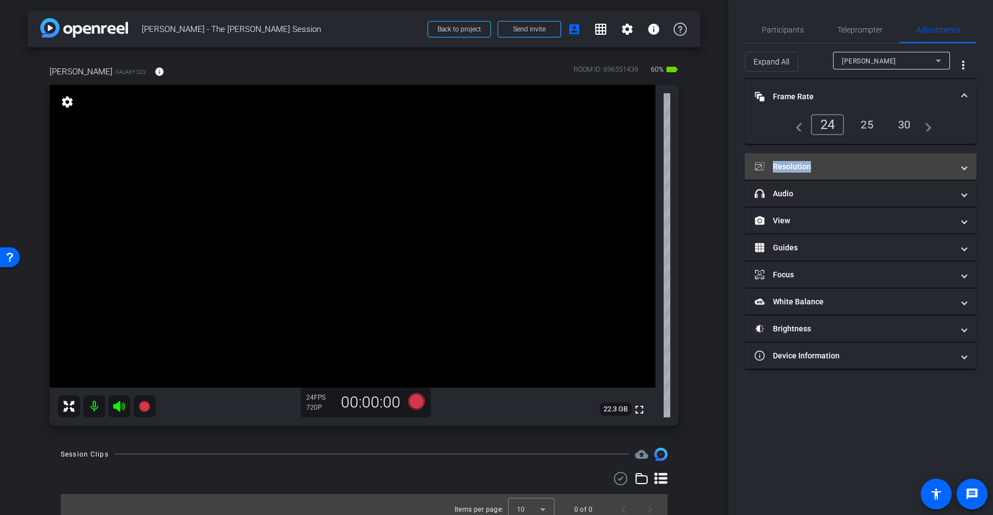
click at [962, 163] on mat-expansion-panel-header "Resolution" at bounding box center [861, 166] width 232 height 26
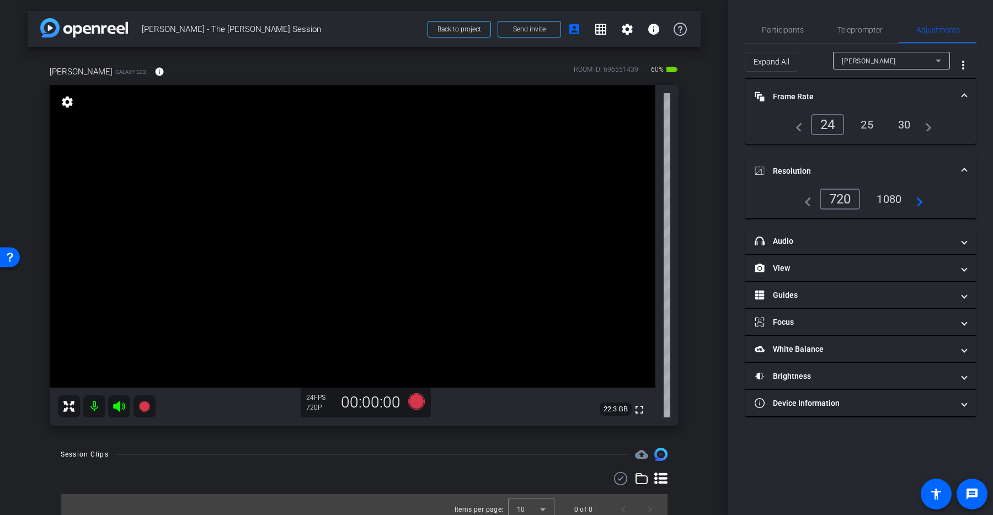
click at [887, 192] on div "1080" at bounding box center [888, 199] width 41 height 19
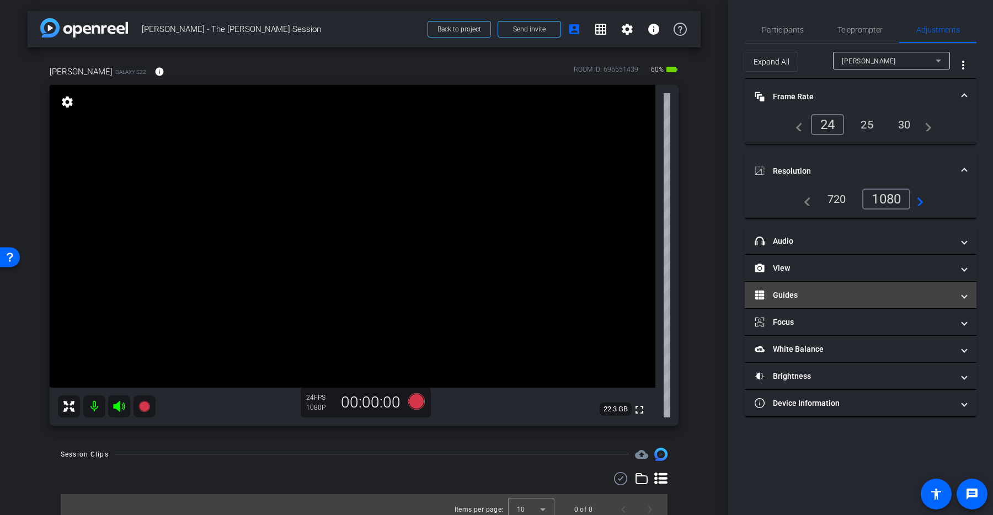
click at [964, 290] on span at bounding box center [964, 296] width 4 height 12
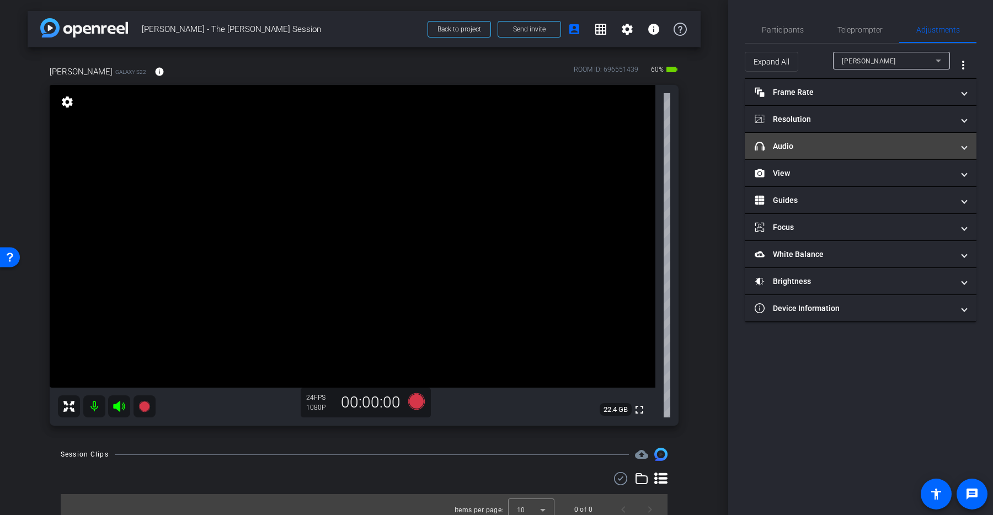
click at [820, 139] on mat-expansion-panel-header "headphone icon Audio" at bounding box center [861, 146] width 232 height 26
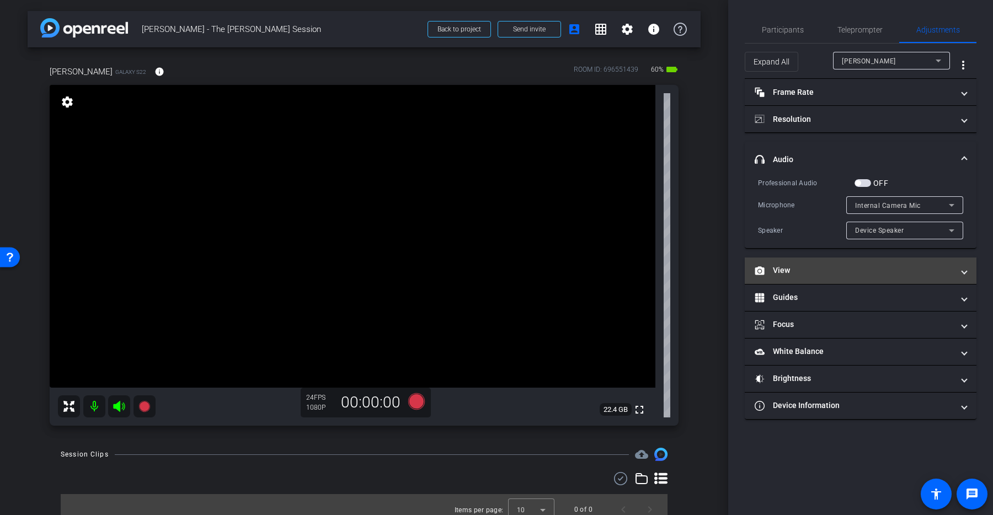
click at [823, 265] on mat-panel-title "View" at bounding box center [854, 271] width 199 height 12
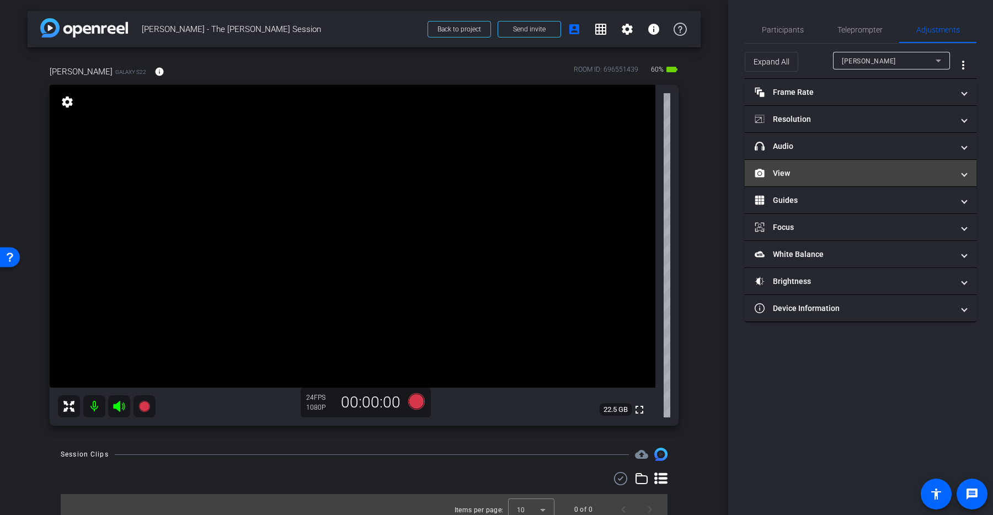
click at [855, 179] on mat-expansion-panel-header "View" at bounding box center [861, 173] width 232 height 26
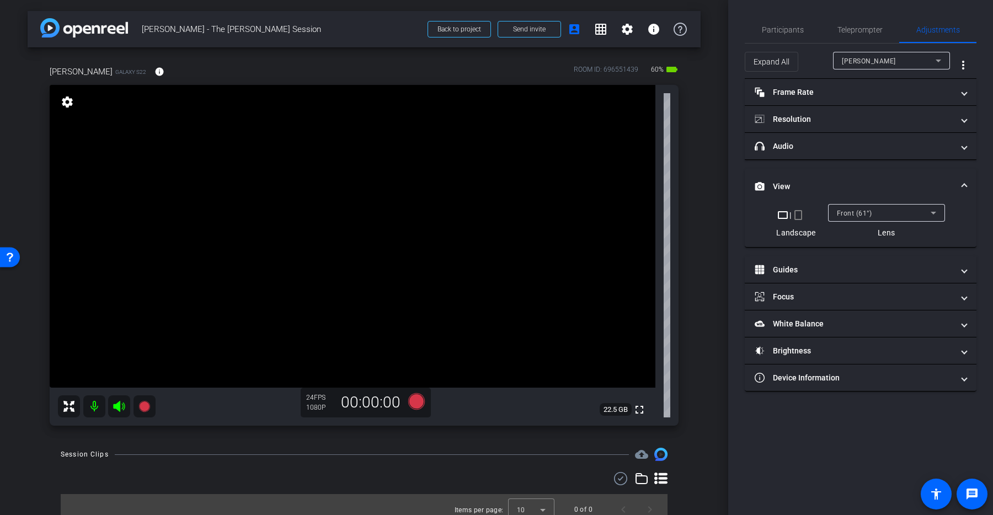
click at [798, 212] on mat-icon "crop_portrait" at bounding box center [798, 215] width 13 height 13
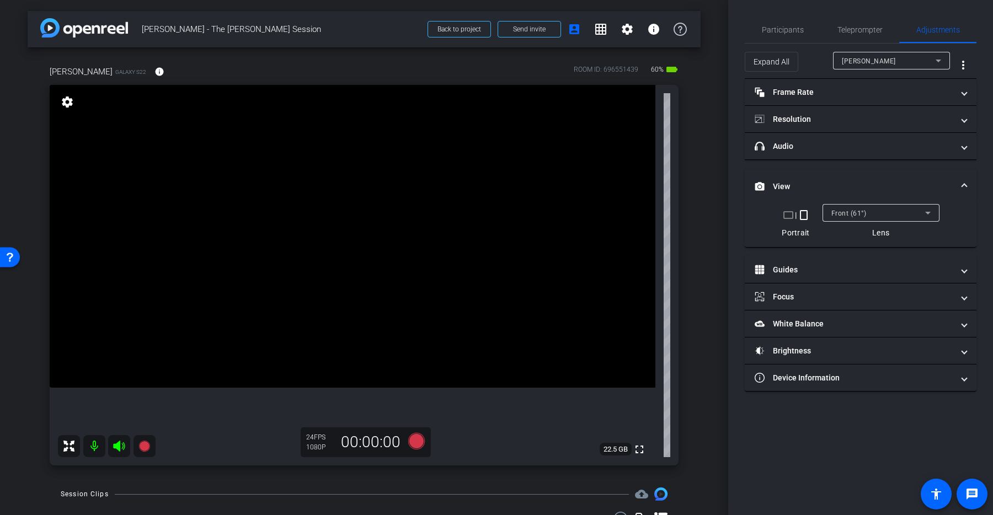
click at [792, 218] on mat-icon "crop_landscape" at bounding box center [788, 215] width 13 height 13
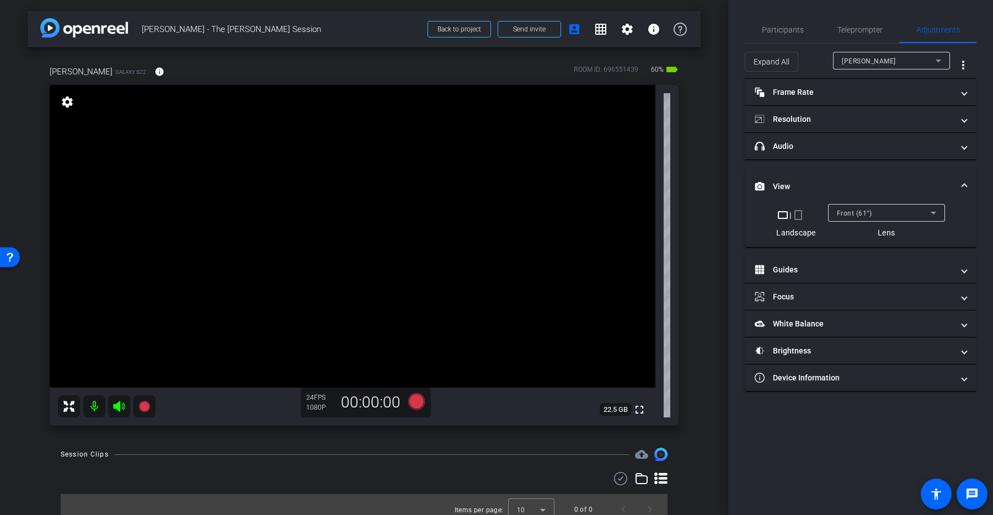
click at [800, 216] on mat-icon "crop_portrait" at bounding box center [798, 215] width 13 height 13
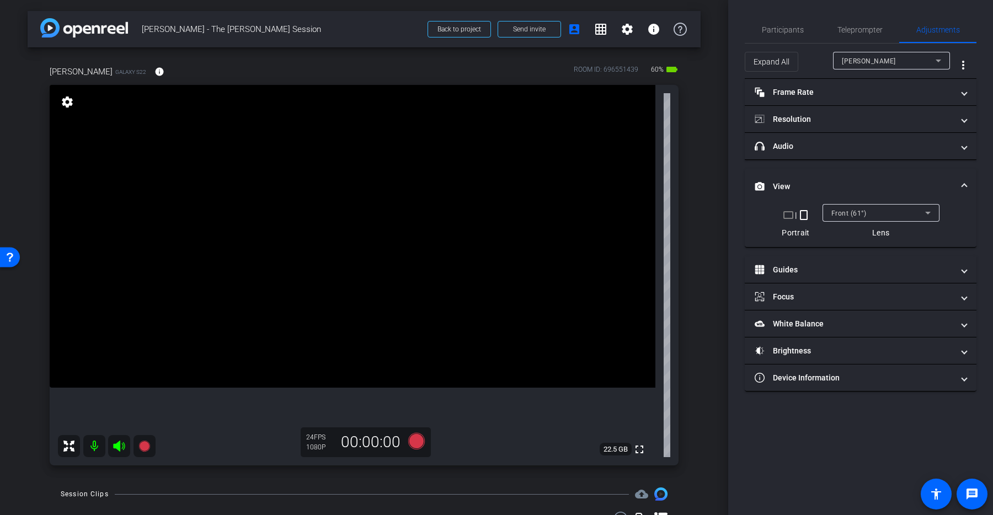
click at [791, 220] on mat-icon "crop_landscape" at bounding box center [788, 215] width 13 height 13
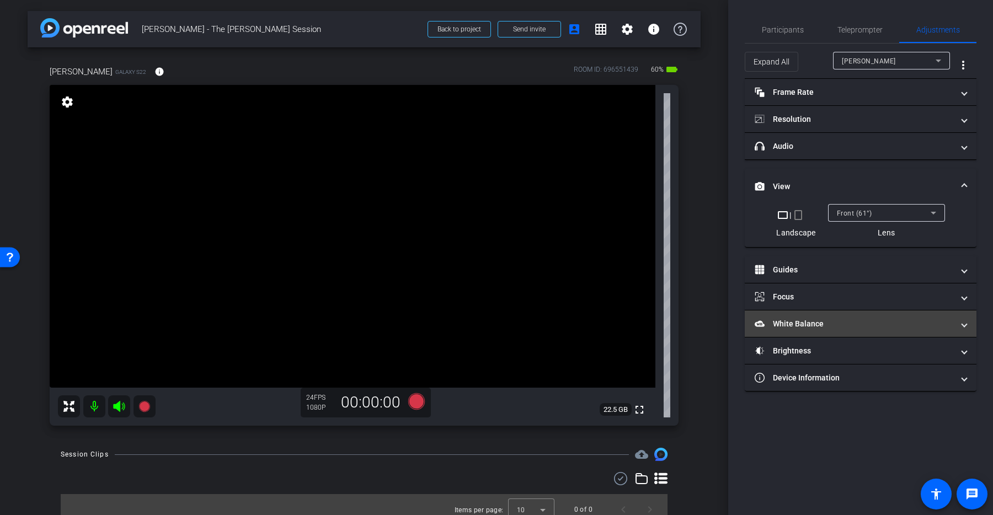
click at [850, 330] on mat-expansion-panel-header "White Balance White Balance" at bounding box center [861, 324] width 232 height 26
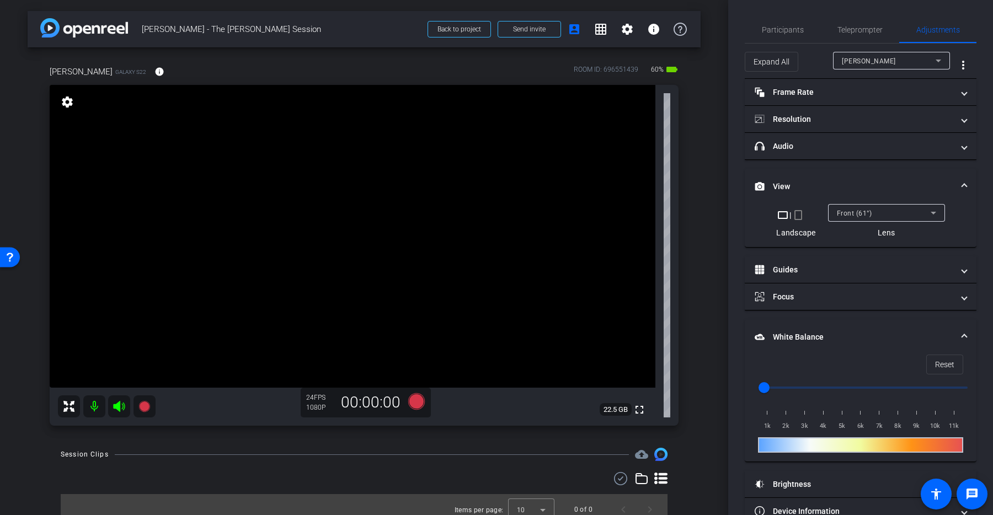
click at [862, 333] on mat-panel-title "White Balance White Balance" at bounding box center [854, 338] width 199 height 12
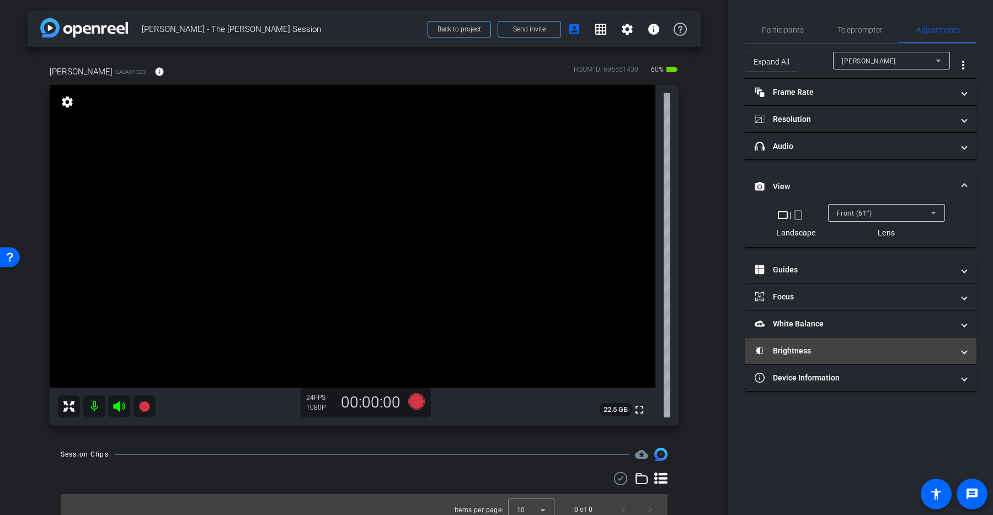
click at [843, 348] on mat-panel-title "Brightness" at bounding box center [854, 351] width 199 height 12
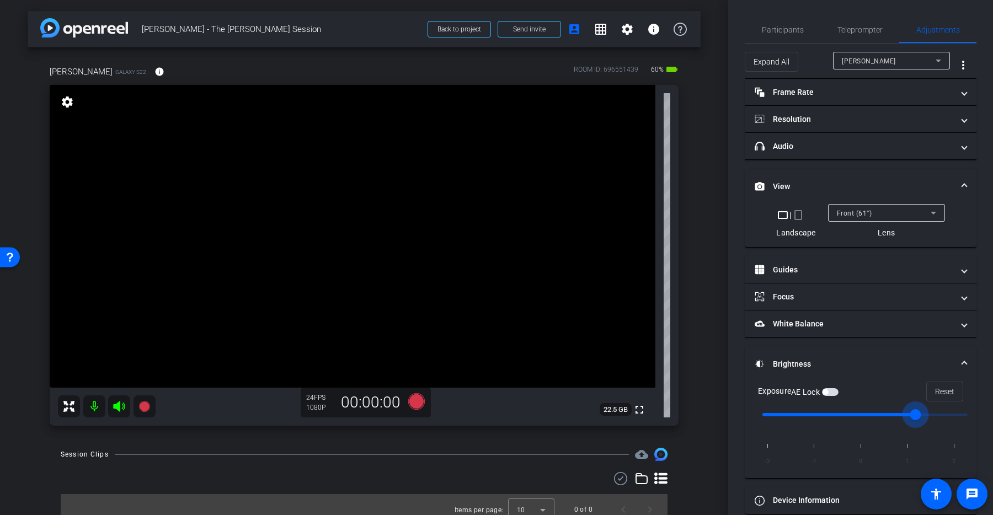
click at [891, 418] on input "range" at bounding box center [865, 415] width 228 height 24
click at [867, 410] on input "range" at bounding box center [865, 415] width 228 height 24
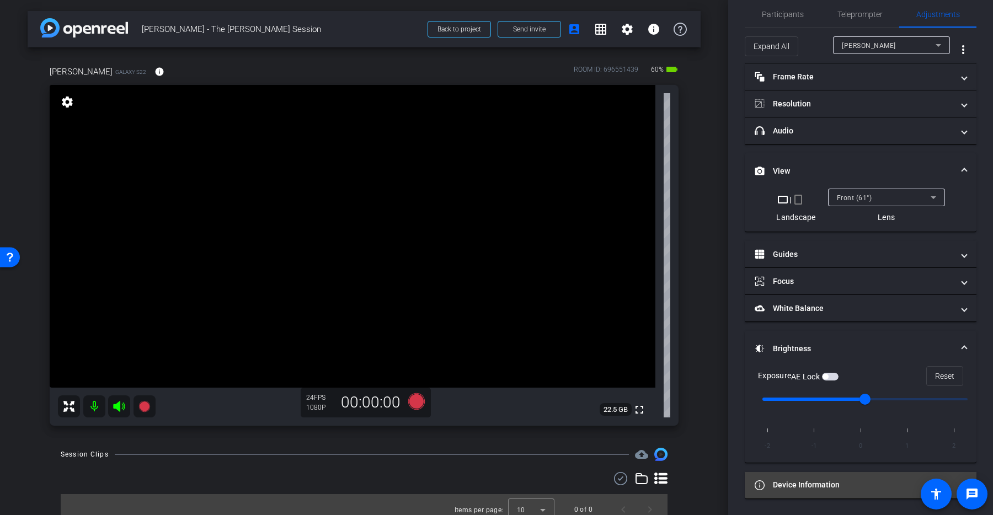
click at [814, 481] on mat-panel-title "Device Information" at bounding box center [854, 485] width 199 height 12
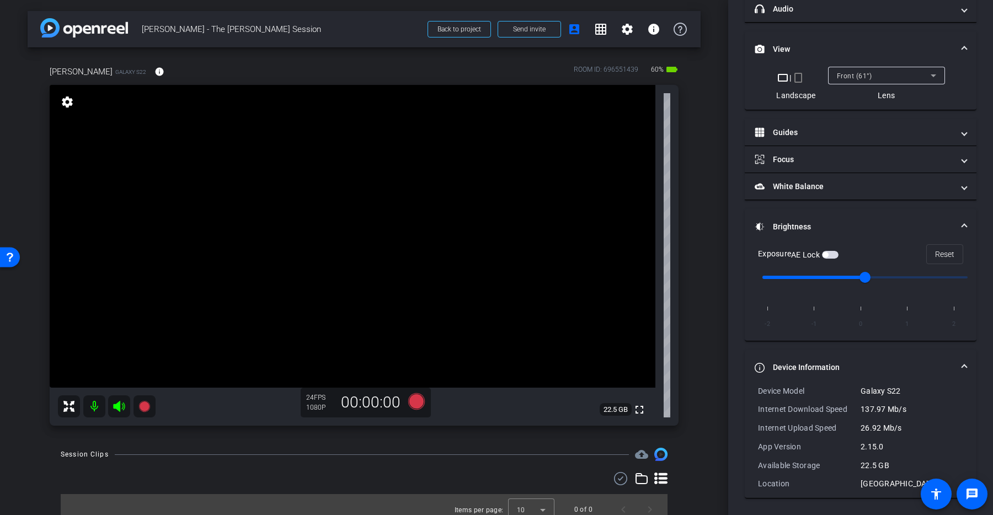
scroll to position [0, 0]
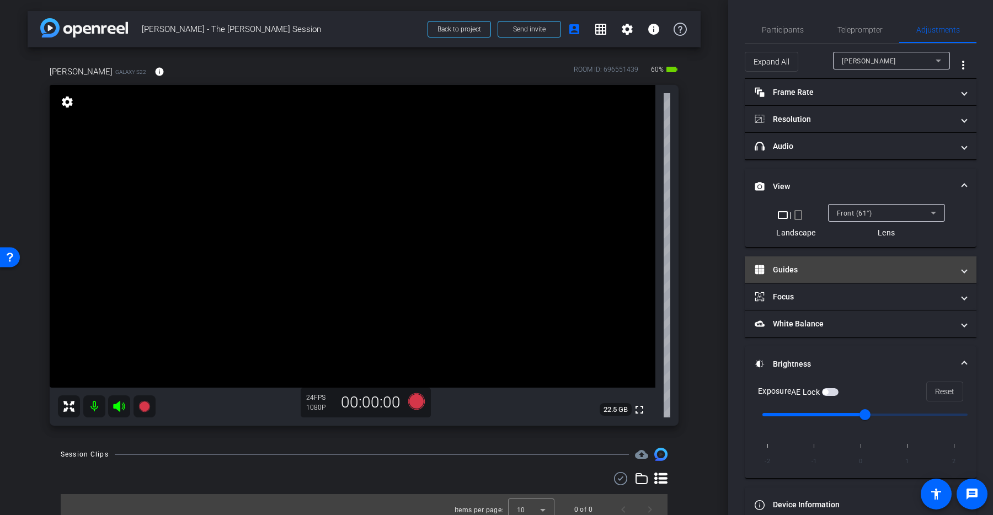
click at [802, 269] on mat-panel-title "Guides" at bounding box center [854, 270] width 199 height 12
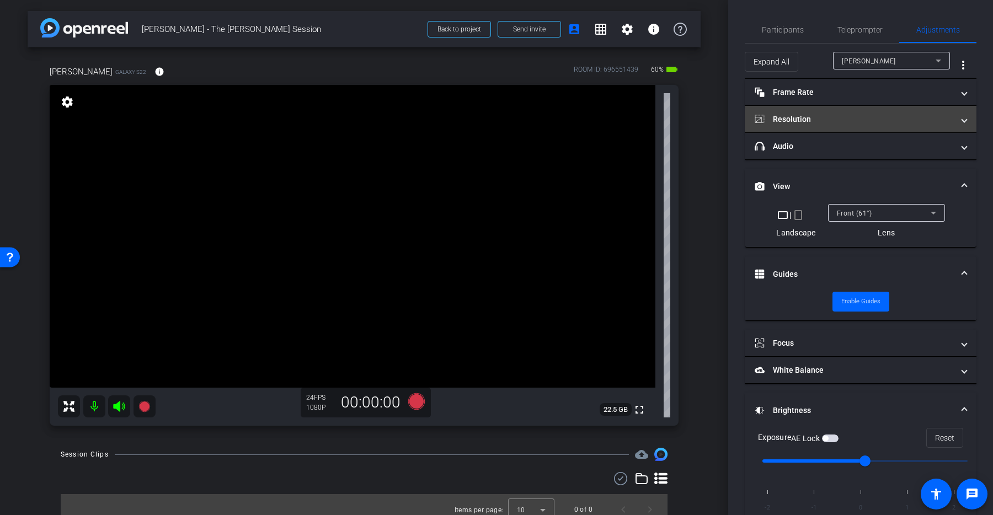
click at [820, 124] on mat-panel-title "Resolution" at bounding box center [854, 120] width 199 height 12
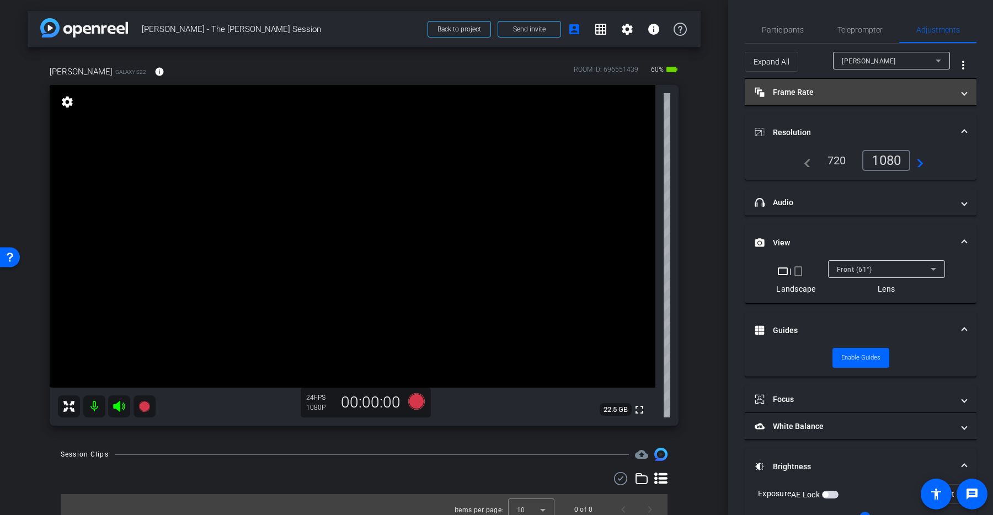
click at [831, 81] on mat-expansion-panel-header "Frame Rate Frame Rate" at bounding box center [861, 92] width 232 height 26
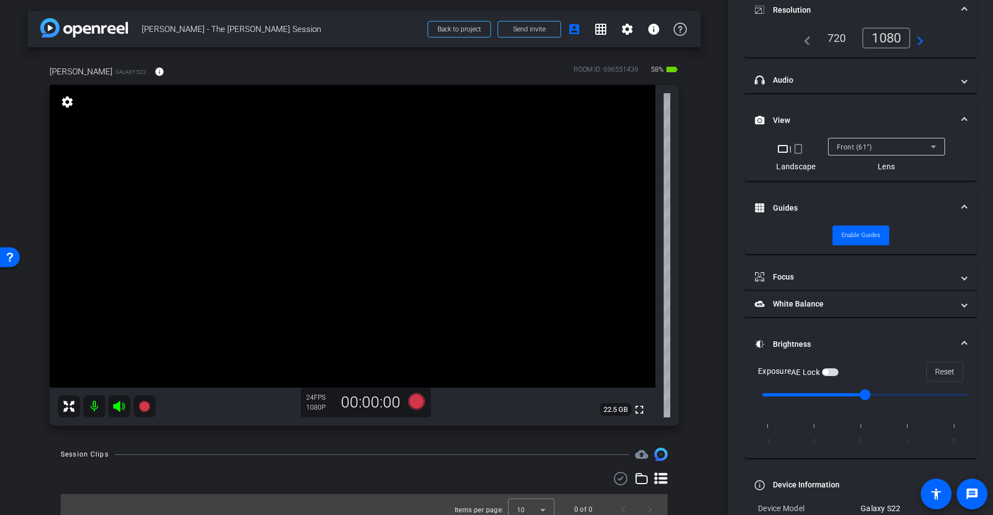
scroll to position [164, 0]
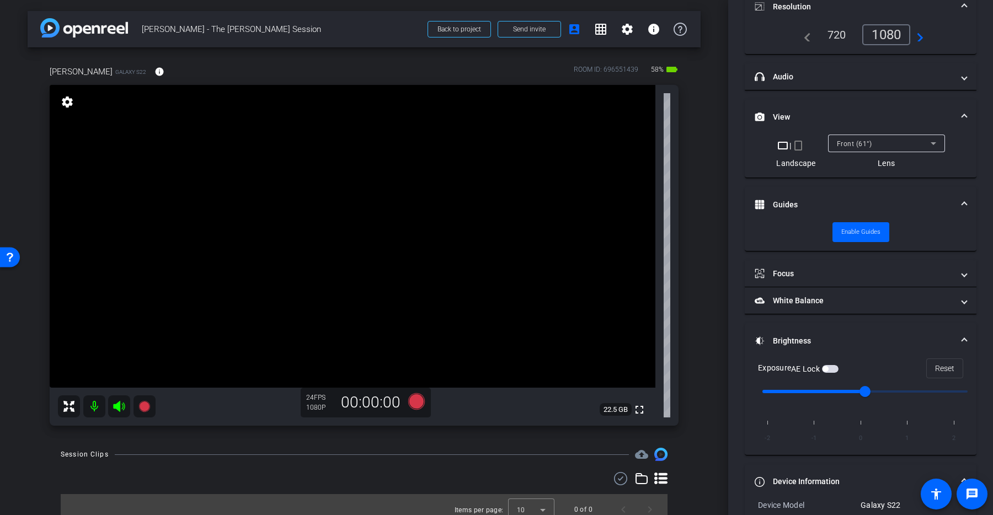
click at [889, 390] on input "range" at bounding box center [865, 392] width 228 height 24
drag, startPoint x: 866, startPoint y: 391, endPoint x: 915, endPoint y: 391, distance: 49.1
type input "1"
click at [915, 391] on input "range" at bounding box center [865, 392] width 228 height 24
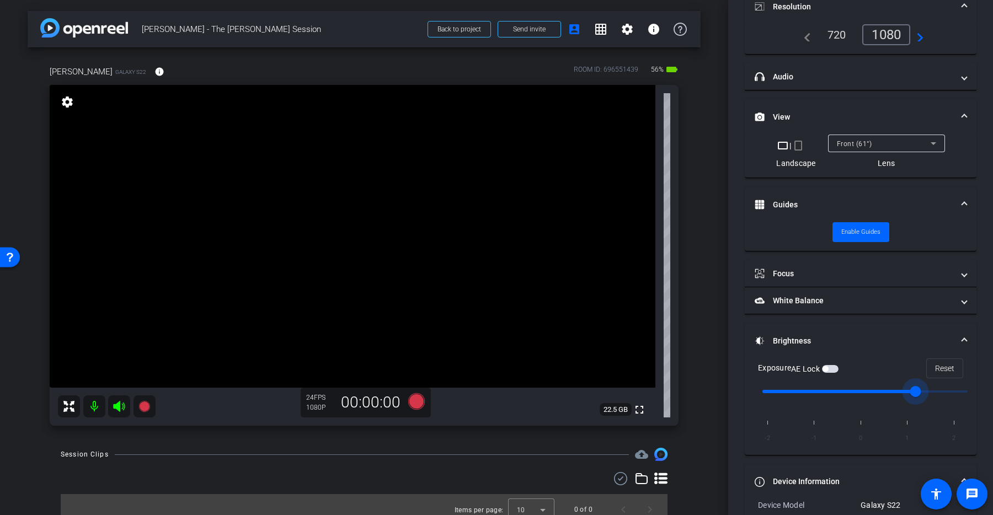
scroll to position [0, 0]
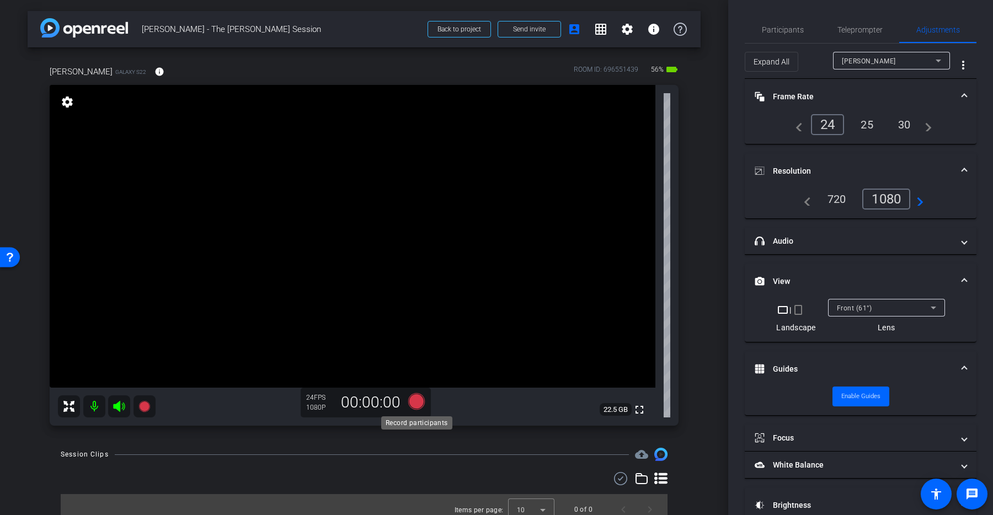
click at [416, 403] on icon at bounding box center [416, 401] width 17 height 17
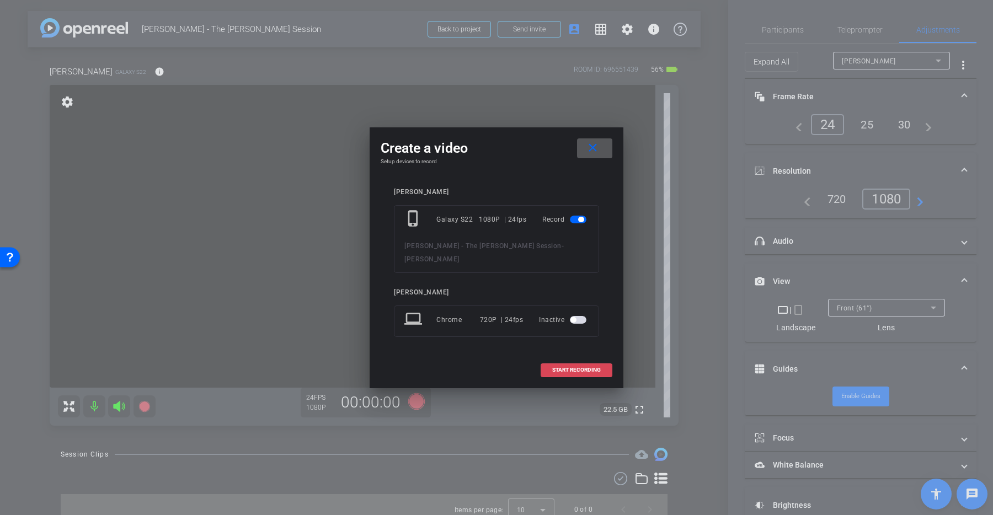
click at [579, 367] on span "START RECORDING" at bounding box center [576, 370] width 49 height 6
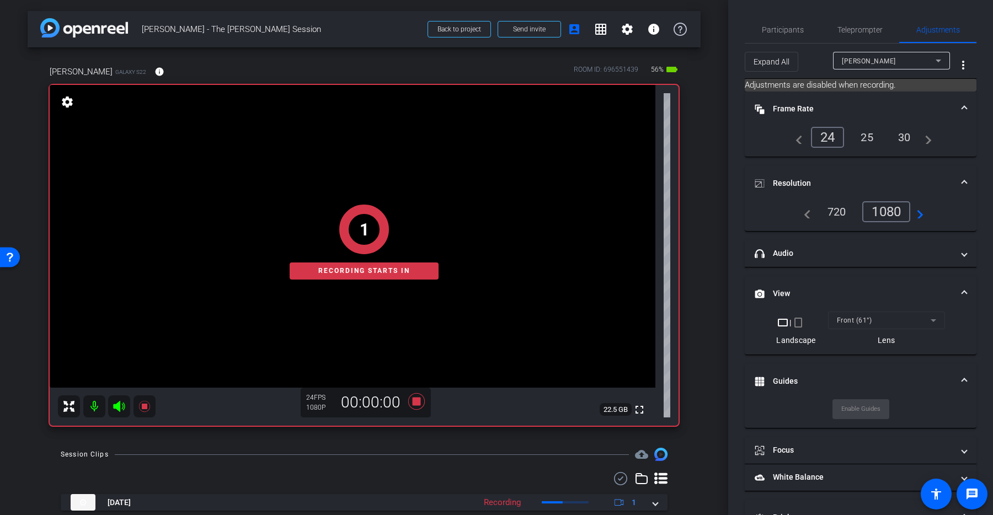
click at [121, 403] on div "1 Recording starts in" at bounding box center [364, 241] width 629 height 367
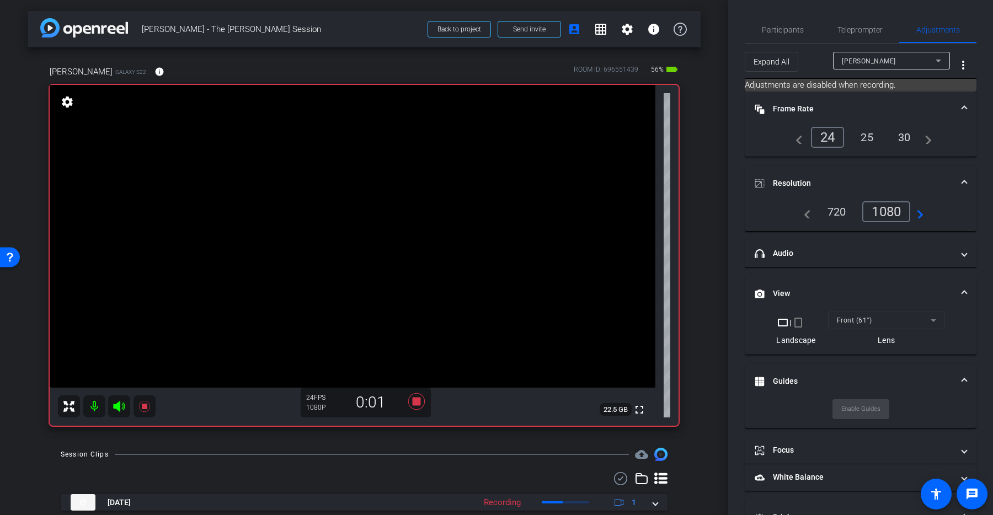
click at [121, 403] on icon at bounding box center [119, 406] width 13 height 13
click at [143, 403] on icon at bounding box center [144, 406] width 13 height 13
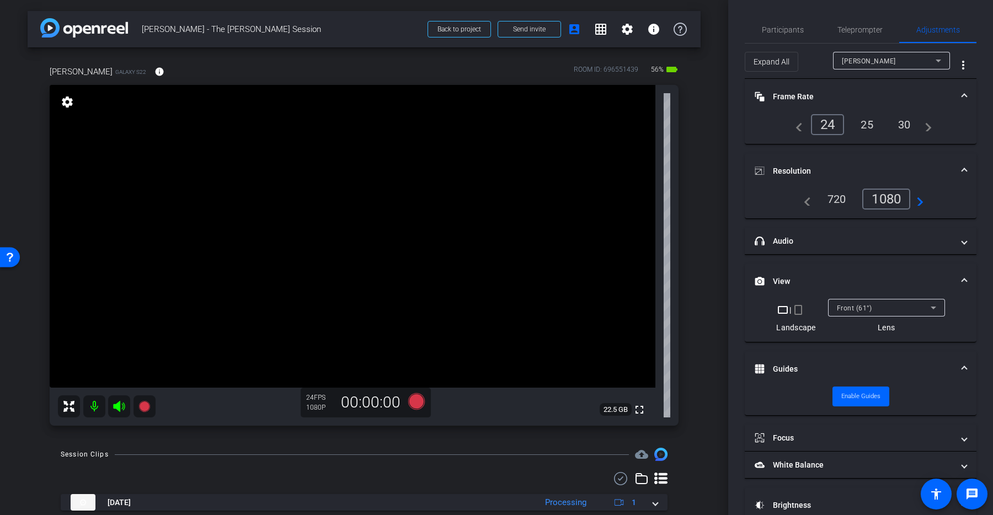
click at [121, 404] on icon at bounding box center [119, 406] width 13 height 13
click at [413, 402] on icon at bounding box center [416, 401] width 17 height 17
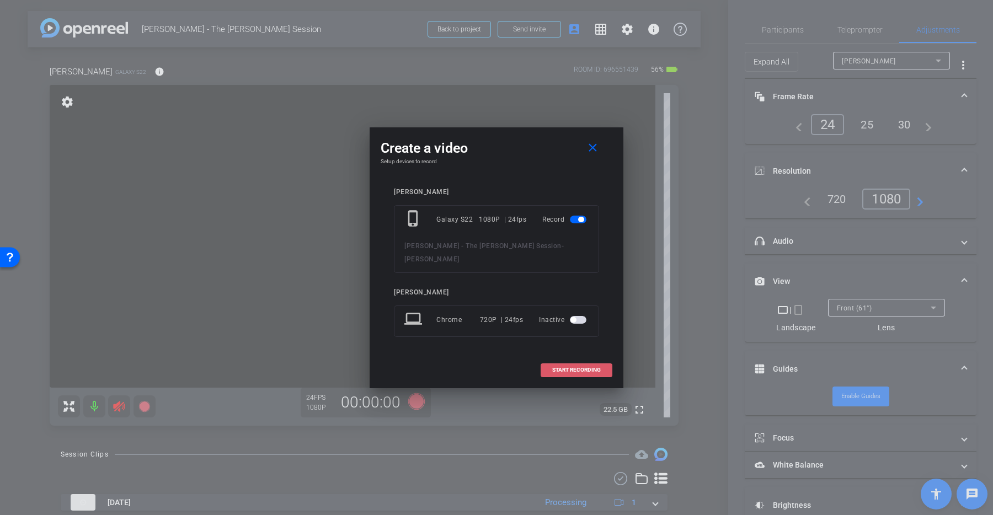
click at [564, 367] on span "START RECORDING" at bounding box center [576, 370] width 49 height 6
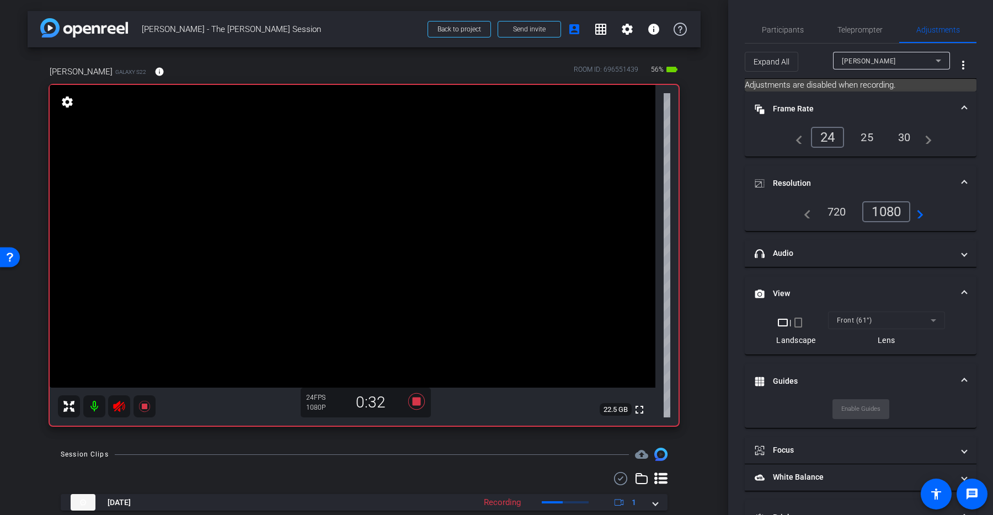
click at [119, 405] on icon at bounding box center [119, 406] width 13 height 13
click at [144, 407] on icon at bounding box center [143, 406] width 11 height 11
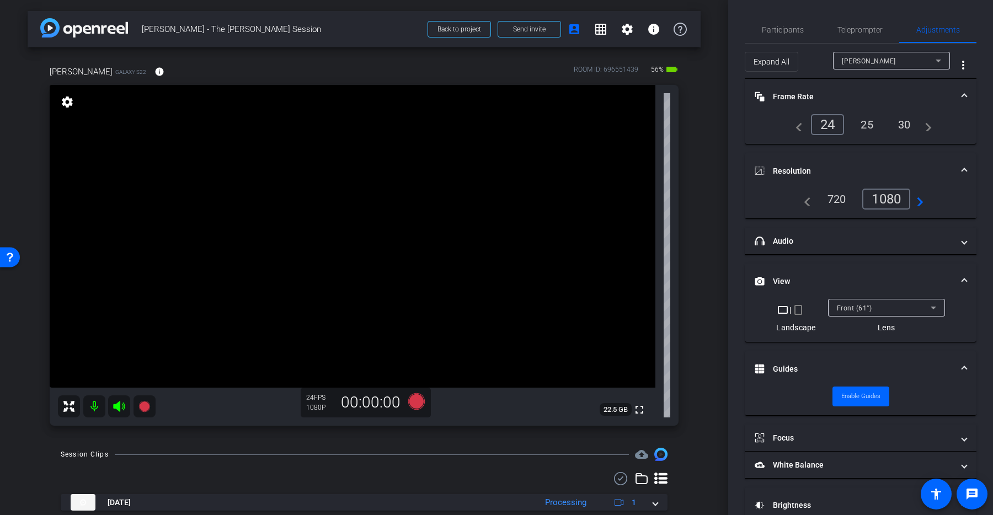
click at [115, 405] on icon at bounding box center [119, 406] width 12 height 11
click at [140, 404] on icon at bounding box center [144, 406] width 13 height 13
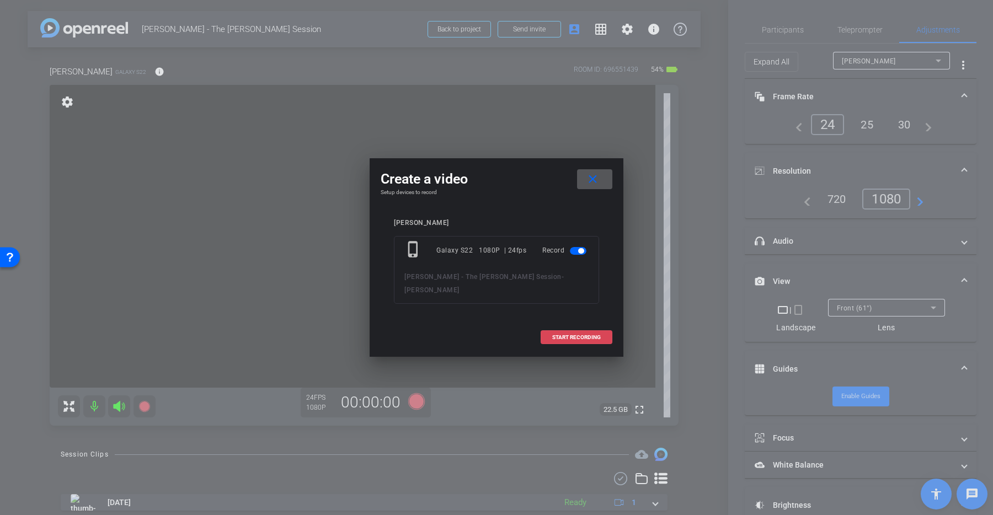
click at [564, 328] on span at bounding box center [576, 337] width 71 height 26
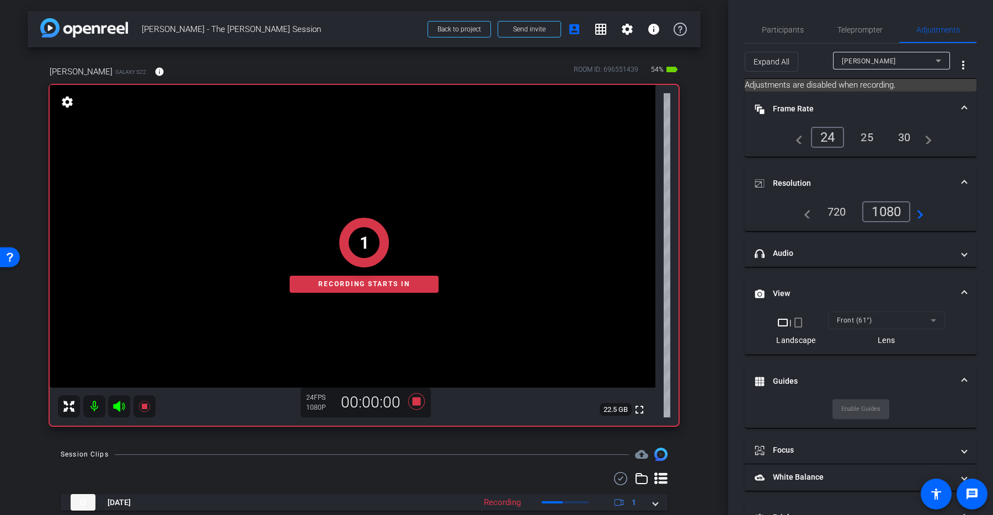
click at [117, 405] on icon at bounding box center [119, 406] width 12 height 11
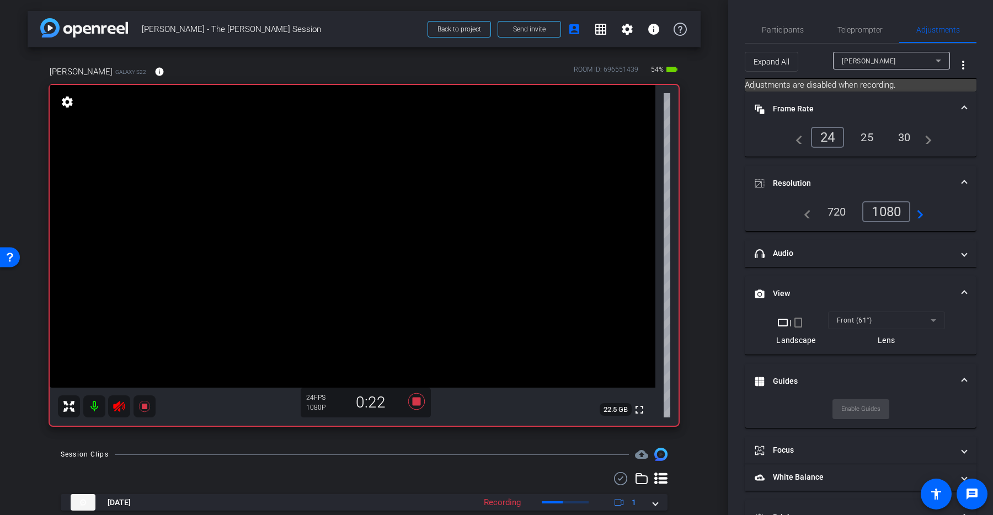
click at [114, 403] on icon at bounding box center [119, 406] width 13 height 13
click at [151, 405] on icon at bounding box center [144, 406] width 13 height 13
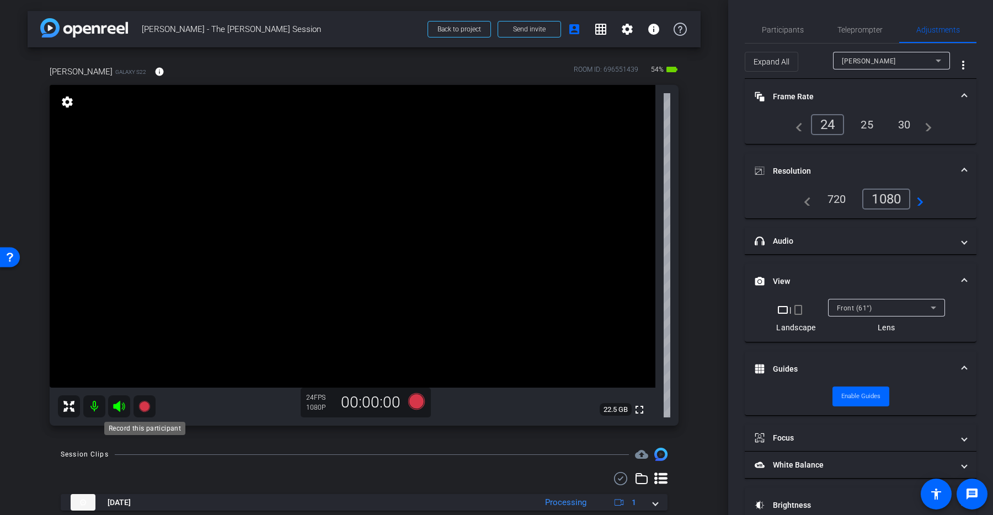
click at [143, 406] on icon at bounding box center [143, 406] width 11 height 11
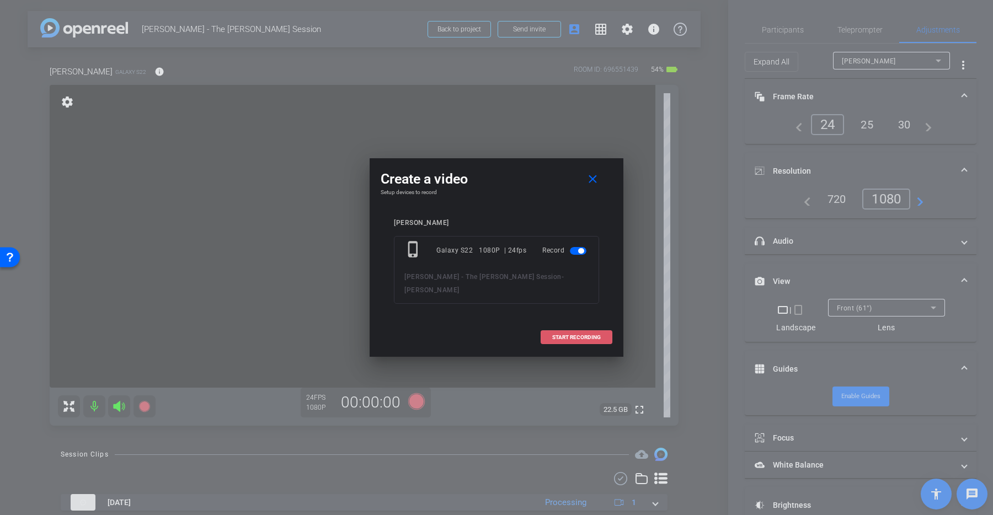
click at [597, 335] on span "START RECORDING" at bounding box center [576, 338] width 49 height 6
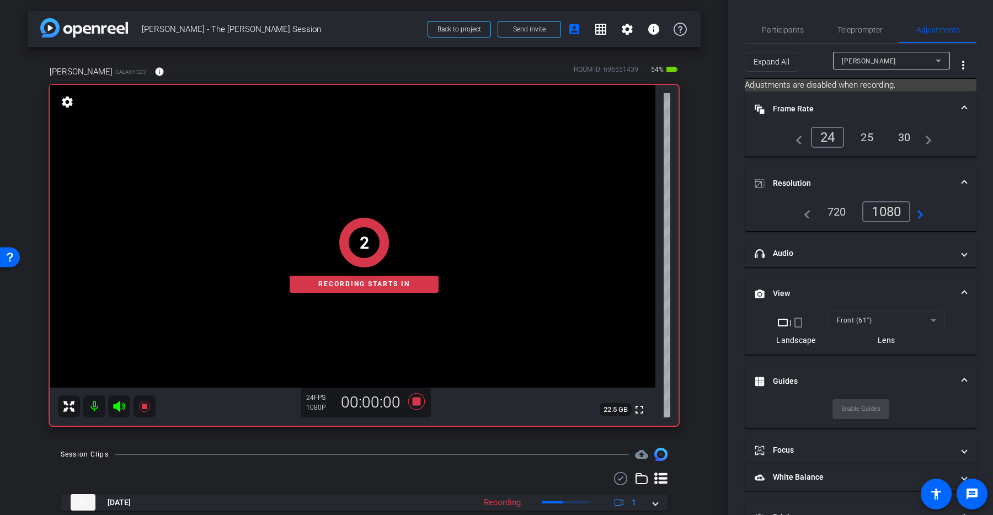
click at [120, 404] on icon at bounding box center [119, 406] width 12 height 11
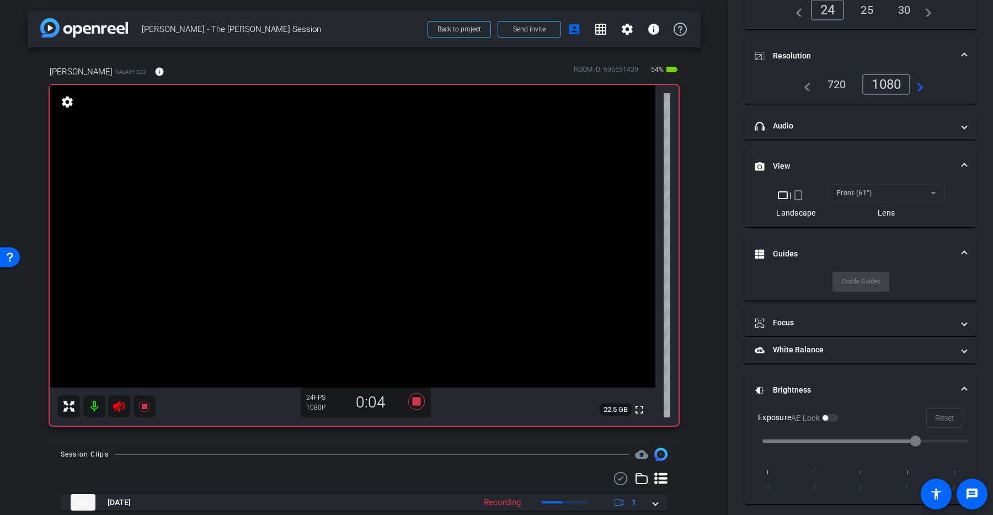
scroll to position [291, 0]
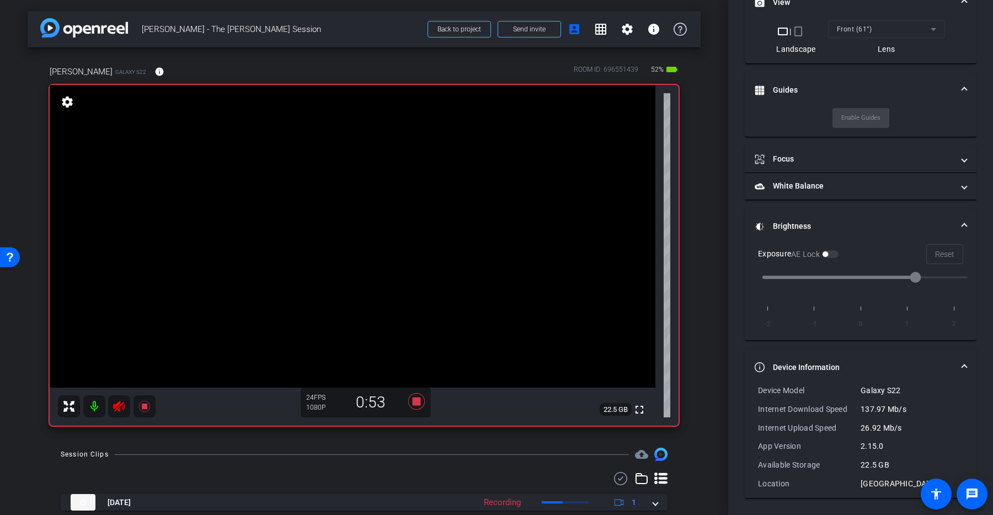
click at [114, 405] on icon at bounding box center [119, 406] width 13 height 13
click at [147, 410] on icon at bounding box center [144, 406] width 13 height 13
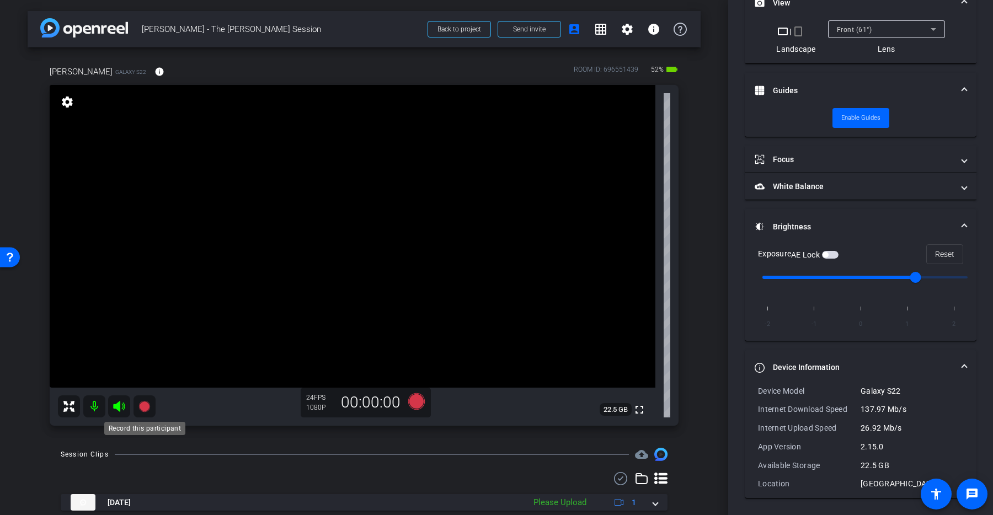
scroll to position [279, 0]
click at [123, 405] on icon at bounding box center [119, 406] width 13 height 13
click at [146, 407] on icon at bounding box center [143, 406] width 11 height 11
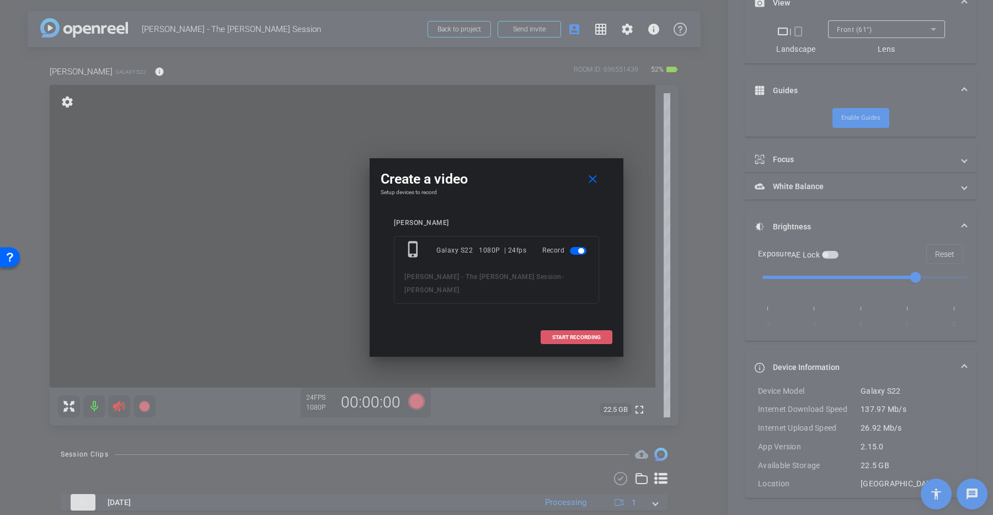
click at [585, 332] on span at bounding box center [576, 337] width 71 height 26
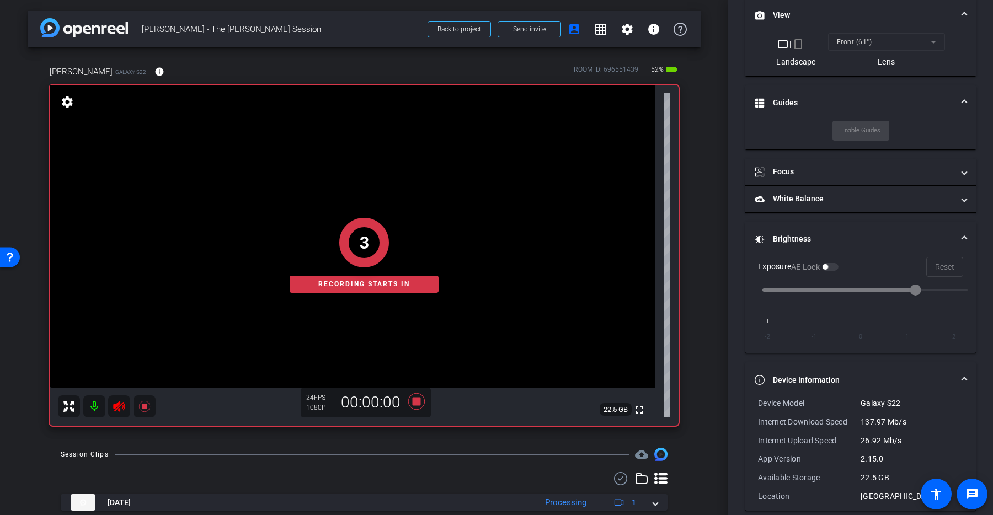
scroll to position [291, 0]
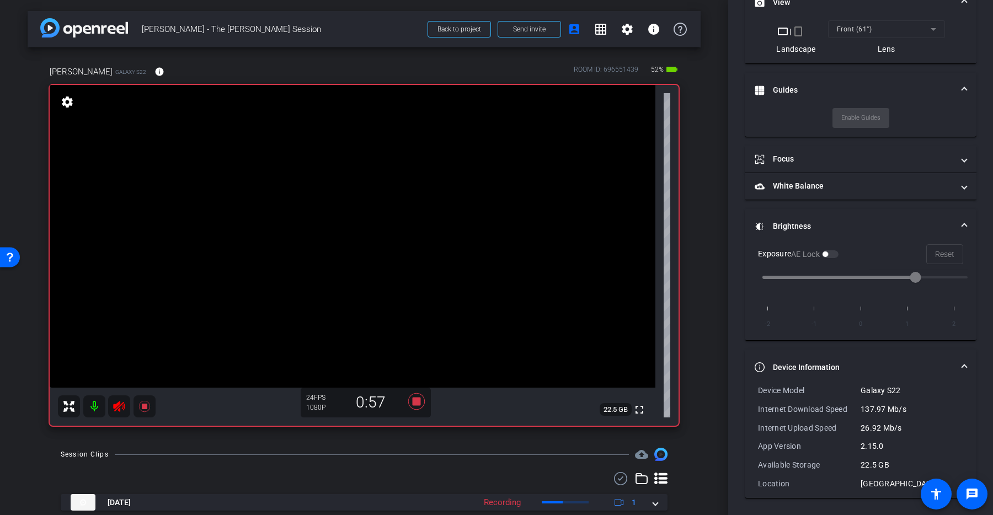
click at [119, 404] on icon at bounding box center [119, 406] width 12 height 11
click at [142, 405] on icon at bounding box center [143, 406] width 11 height 11
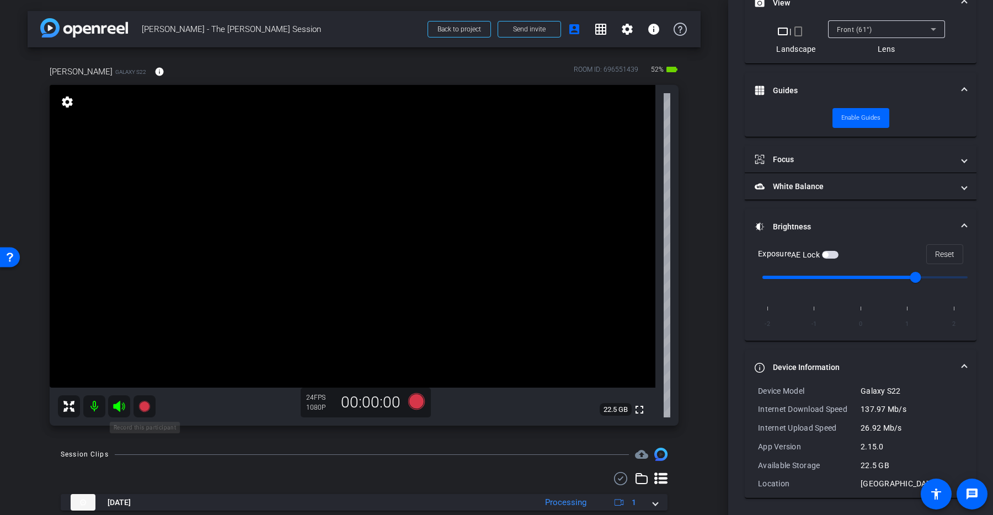
click at [145, 404] on icon at bounding box center [143, 406] width 11 height 11
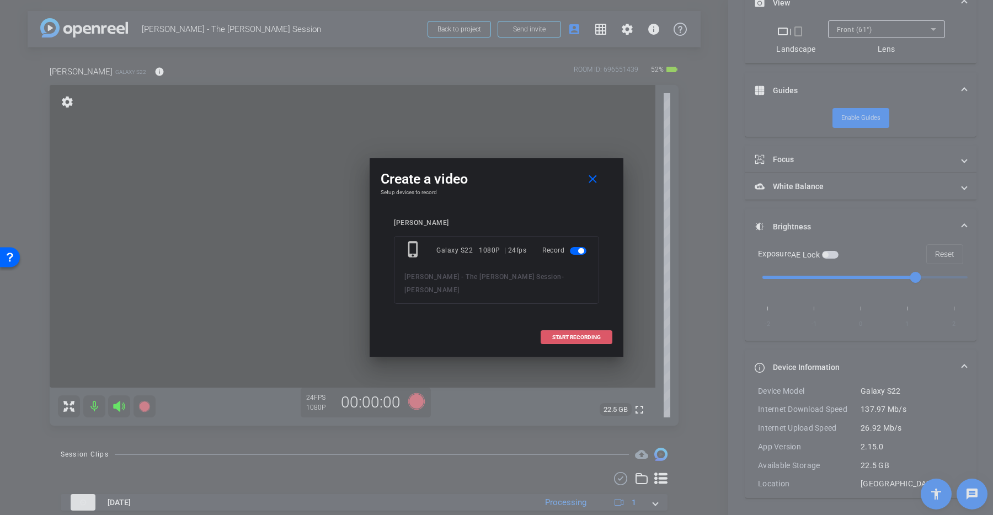
click at [563, 332] on span at bounding box center [576, 337] width 71 height 26
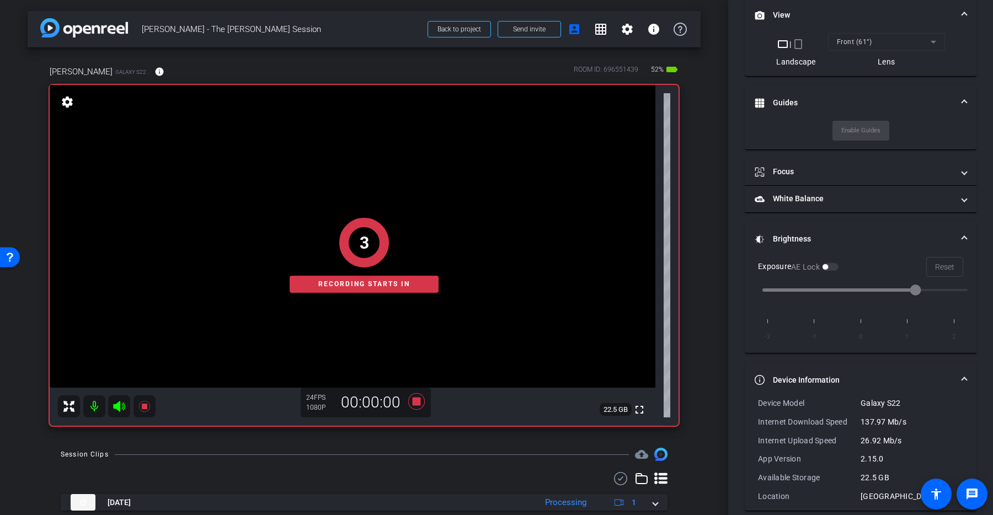
scroll to position [291, 0]
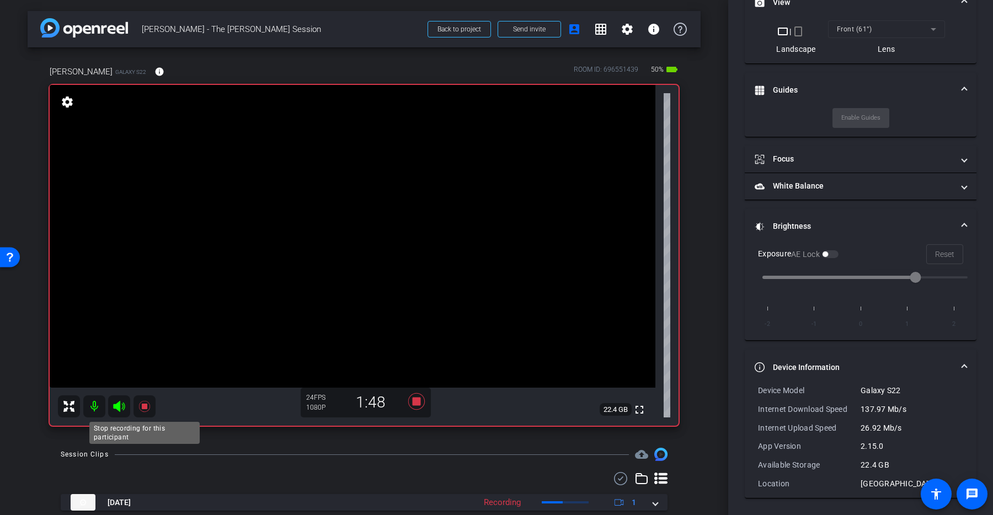
click at [149, 400] on icon at bounding box center [144, 406] width 13 height 13
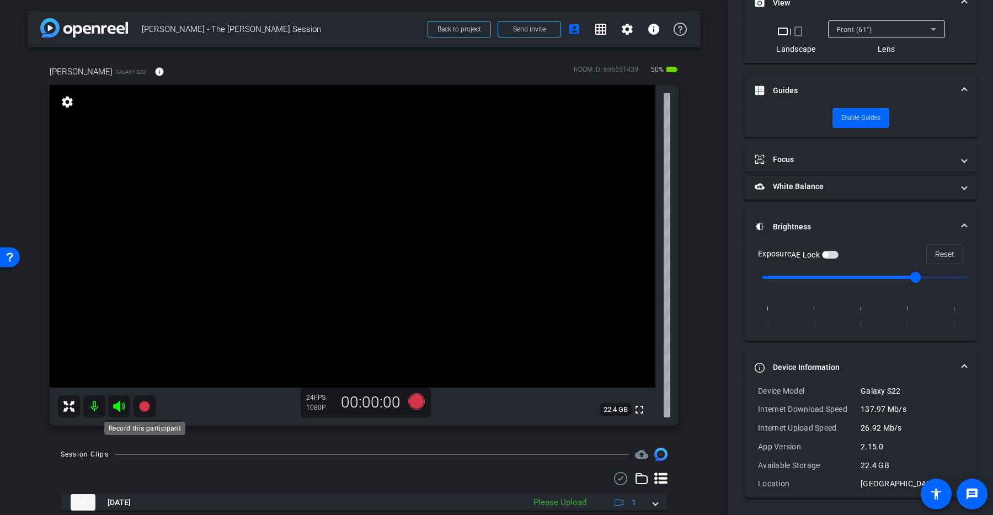
scroll to position [279, 0]
click at [122, 401] on icon at bounding box center [119, 406] width 13 height 13
click at [116, 404] on icon at bounding box center [119, 406] width 12 height 11
click at [147, 404] on icon at bounding box center [143, 406] width 11 height 11
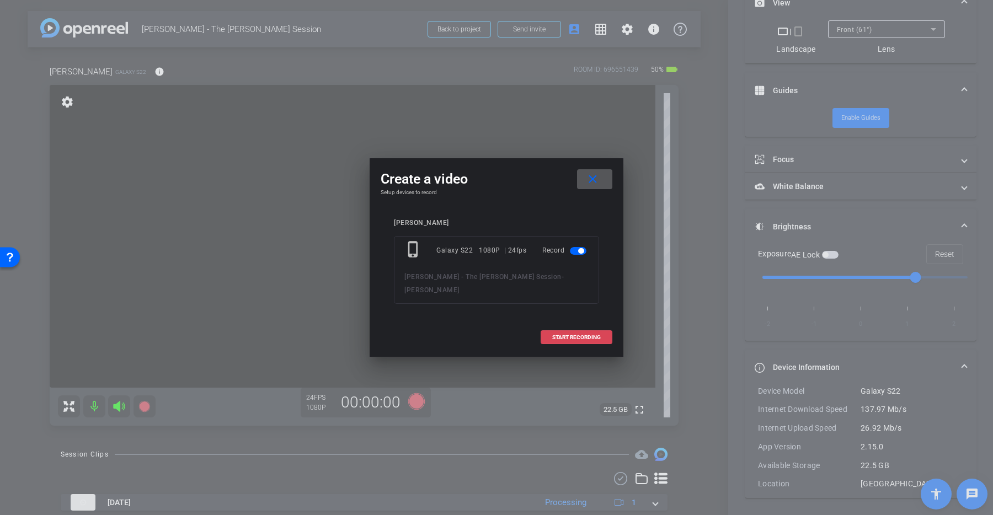
click at [580, 331] on span at bounding box center [576, 337] width 71 height 26
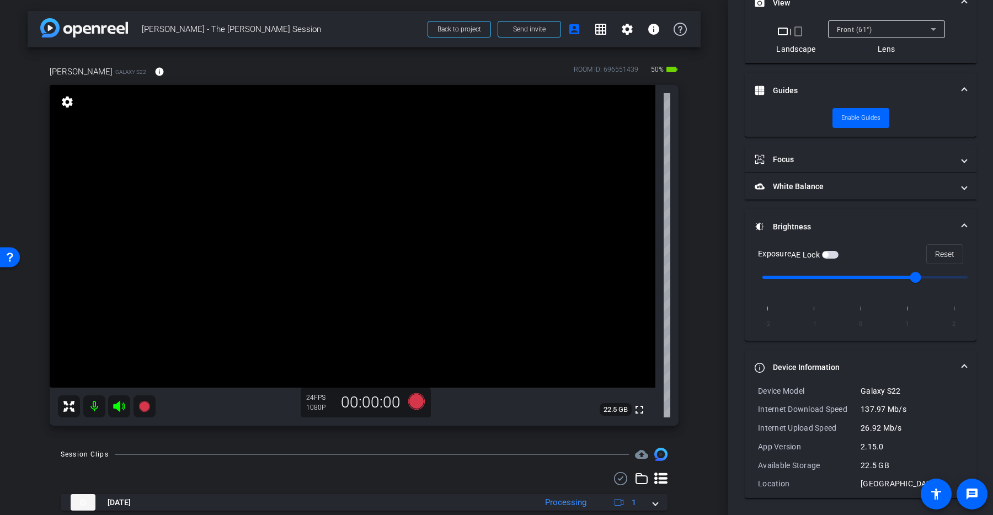
scroll to position [291, 0]
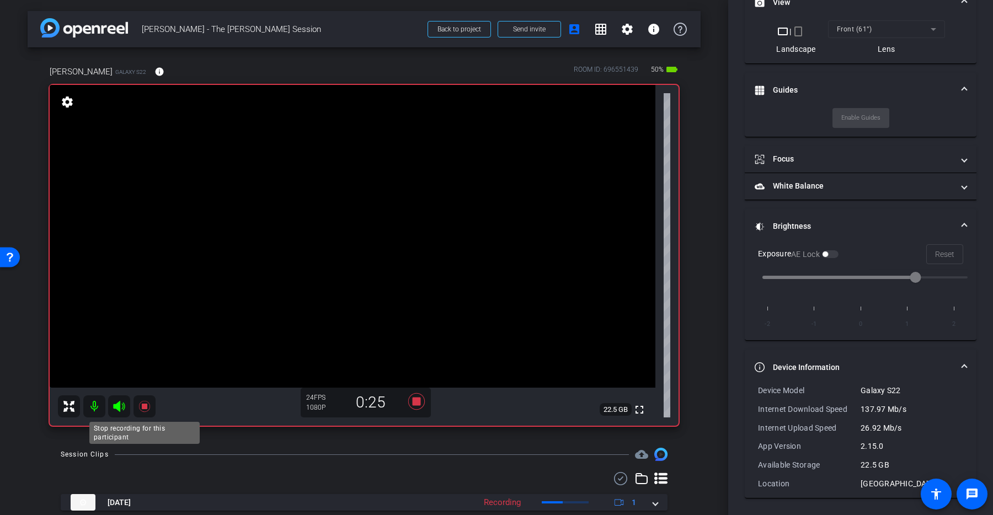
click at [146, 407] on icon at bounding box center [143, 406] width 11 height 11
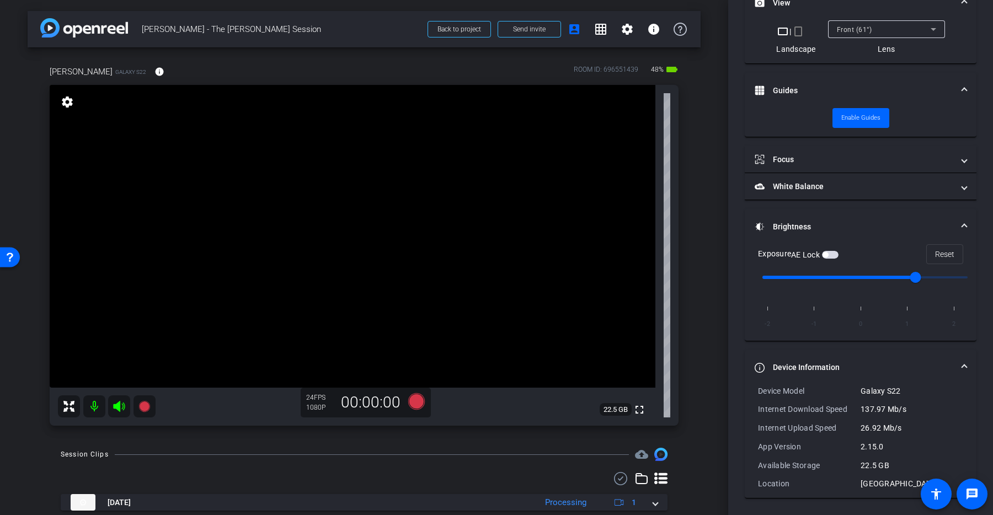
click at [116, 403] on icon at bounding box center [119, 406] width 13 height 13
click at [412, 399] on icon at bounding box center [416, 401] width 17 height 17
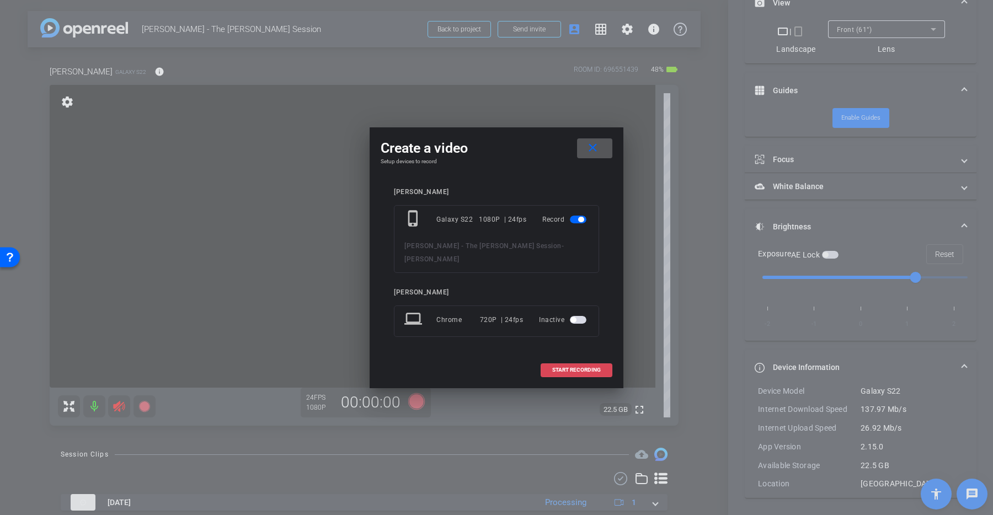
click at [572, 367] on span "START RECORDING" at bounding box center [576, 370] width 49 height 6
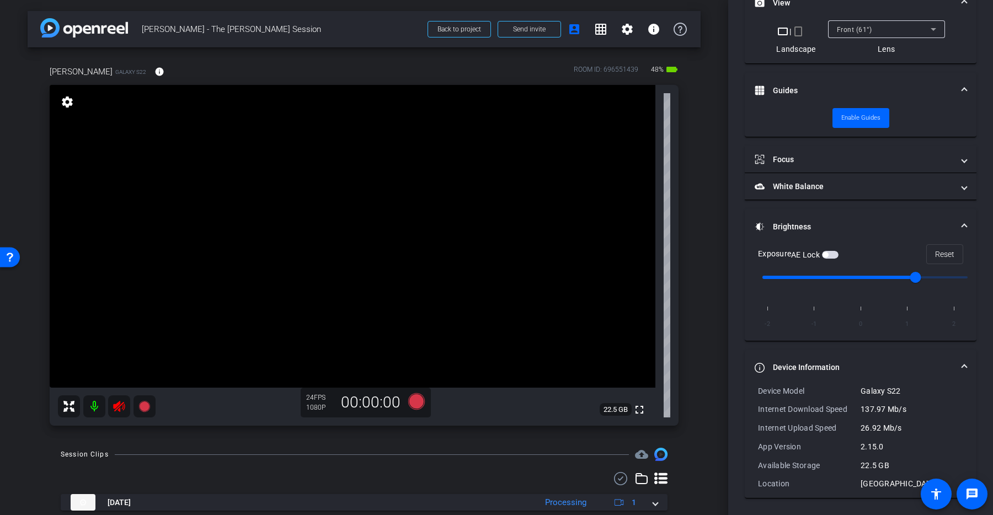
scroll to position [291, 0]
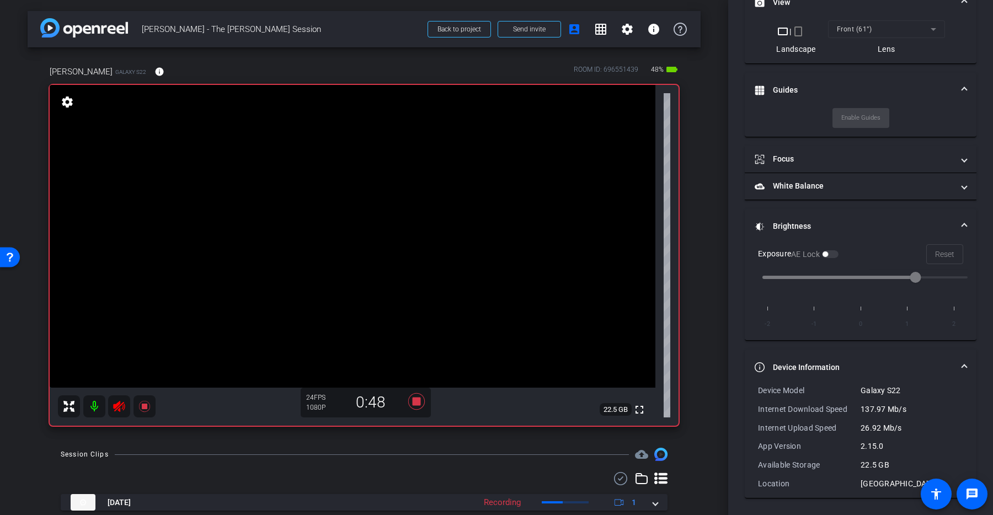
click at [119, 401] on icon at bounding box center [119, 406] width 12 height 11
click at [144, 408] on icon at bounding box center [143, 406] width 11 height 11
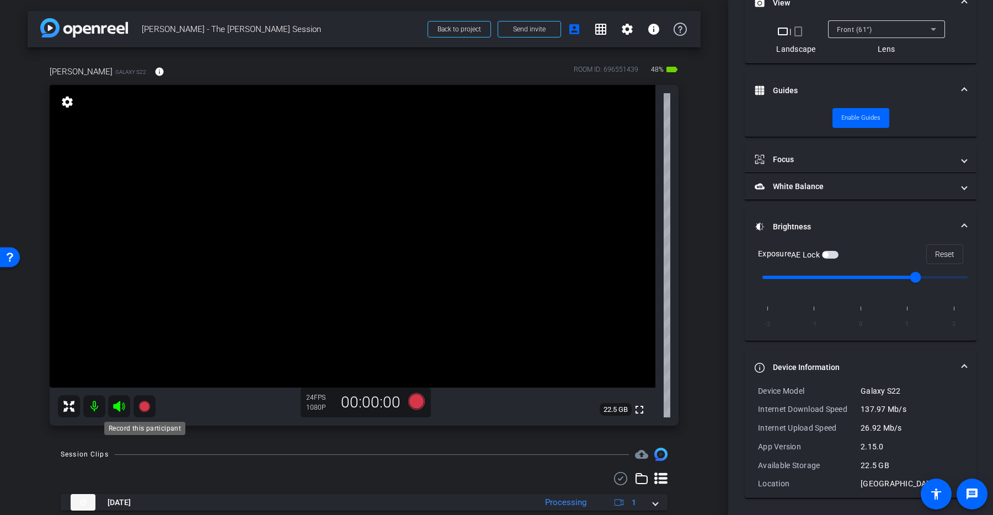
click at [145, 407] on icon at bounding box center [143, 406] width 11 height 11
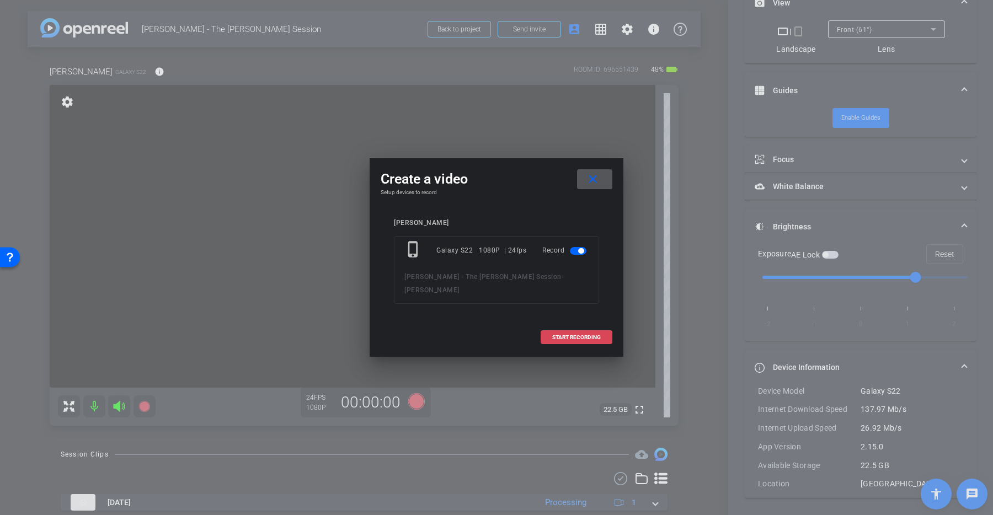
click at [557, 324] on span at bounding box center [576, 337] width 71 height 26
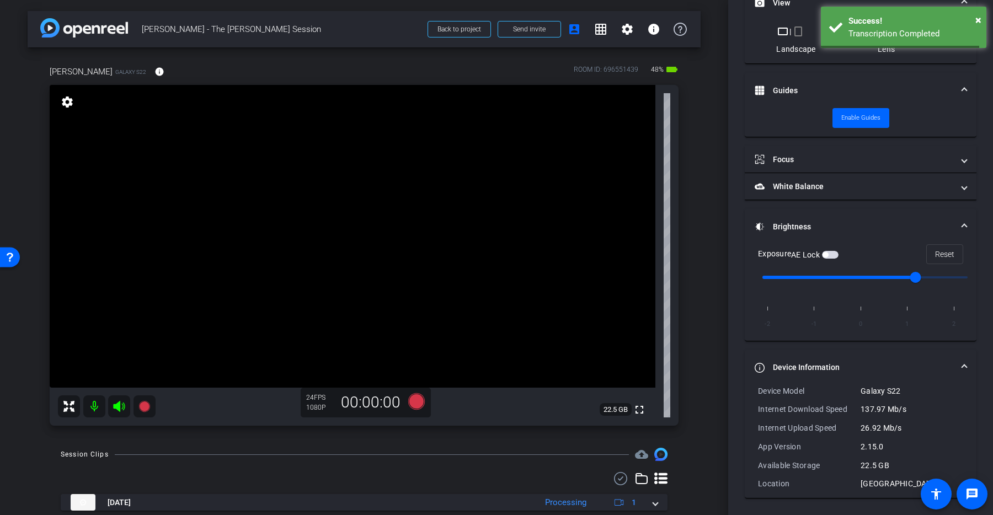
scroll to position [291, 0]
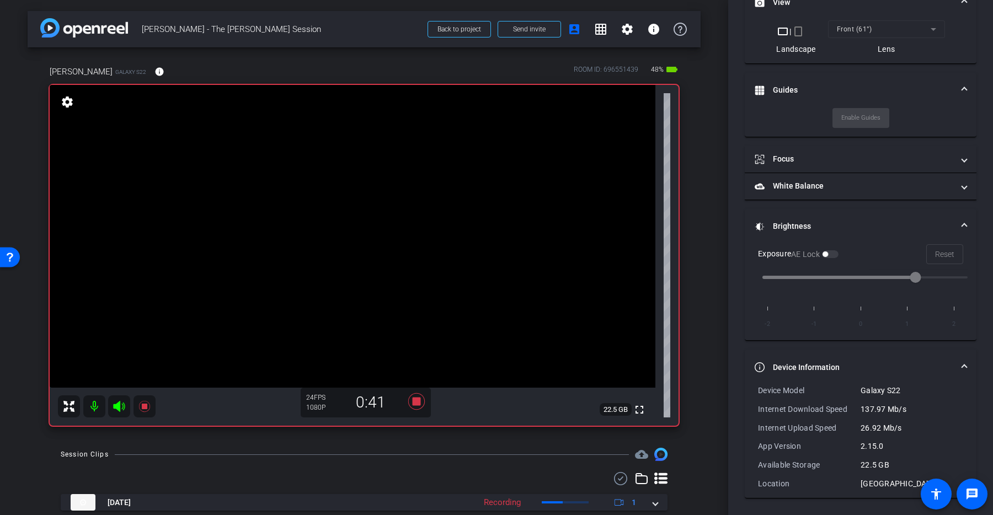
click at [119, 410] on icon at bounding box center [119, 406] width 12 height 11
click at [146, 410] on icon at bounding box center [144, 406] width 13 height 13
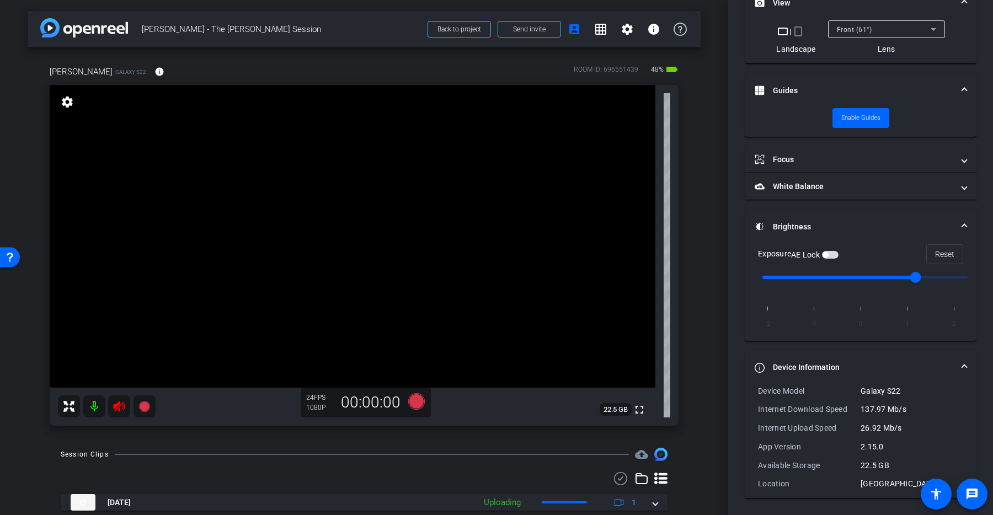
click at [116, 408] on icon at bounding box center [119, 406] width 12 height 11
